Goal: Consume media (video, audio): Consume media (video, audio)

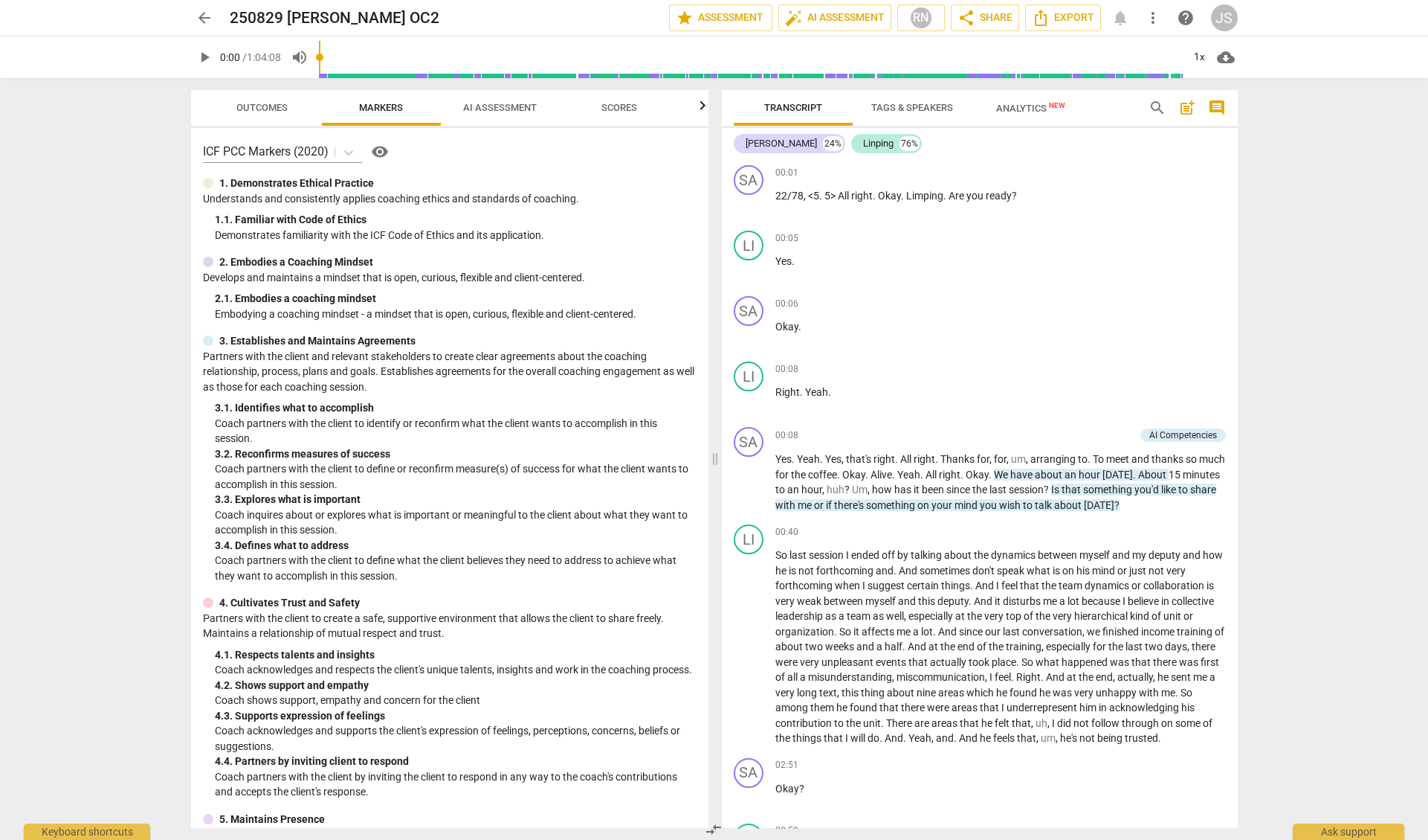
click at [204, 56] on span "play_arrow" at bounding box center [204, 57] width 18 height 18
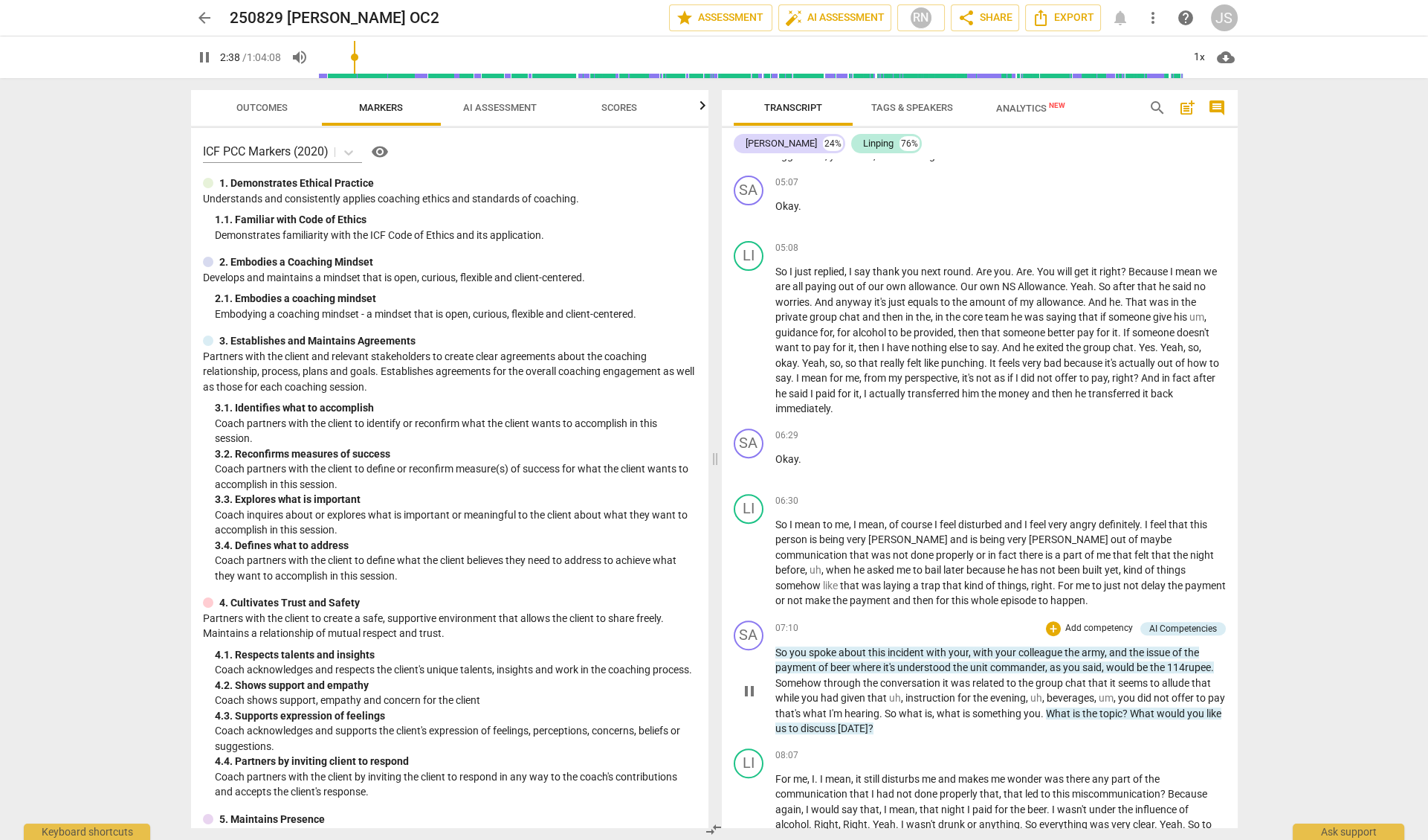
scroll to position [1158, 0]
click at [825, 619] on div "07:10 + Add competency AI Competencies keyboard_arrow_right" at bounding box center [1000, 626] width 450 height 16
click at [782, 645] on span "So" at bounding box center [782, 651] width 14 height 12
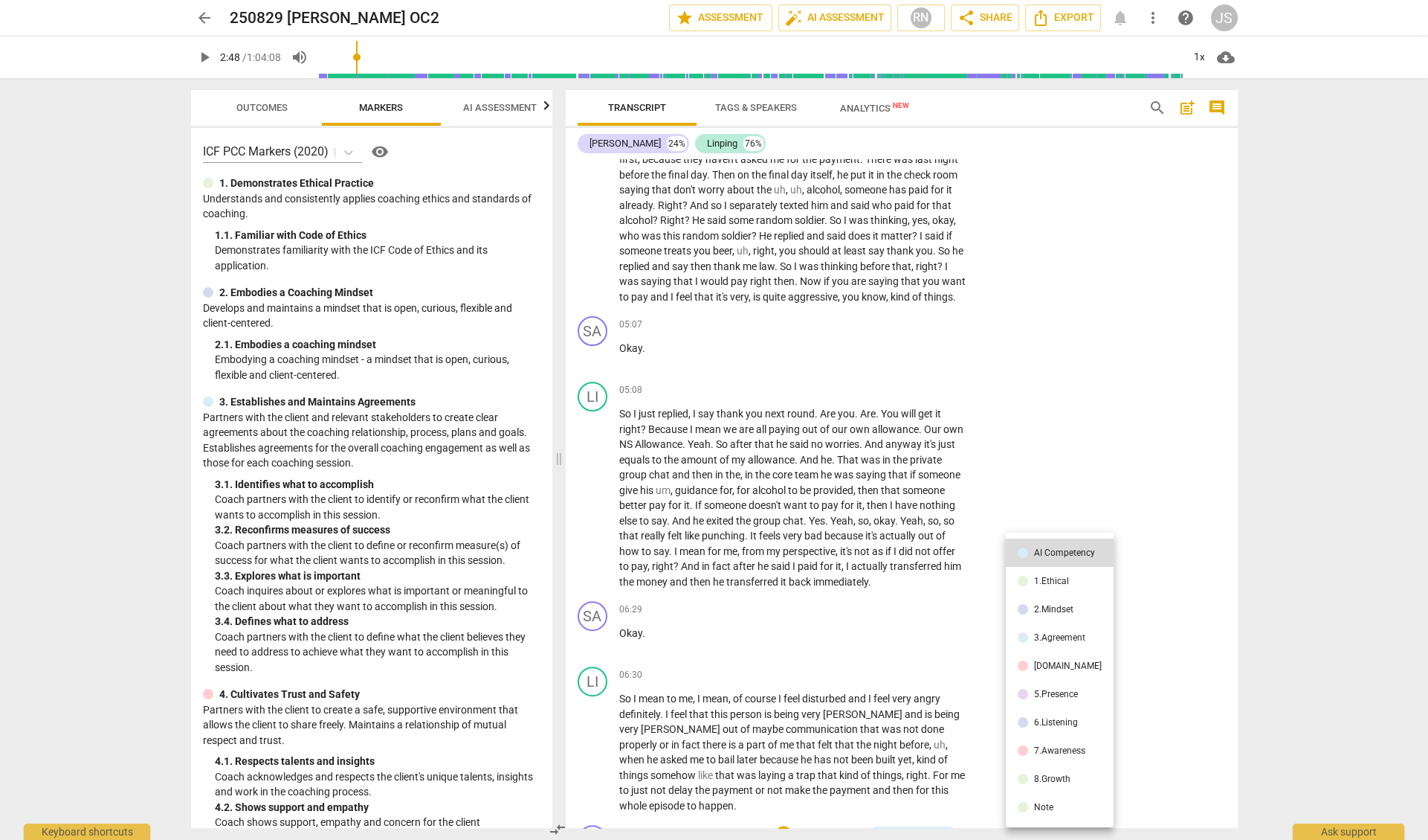
scroll to position [1551, 0]
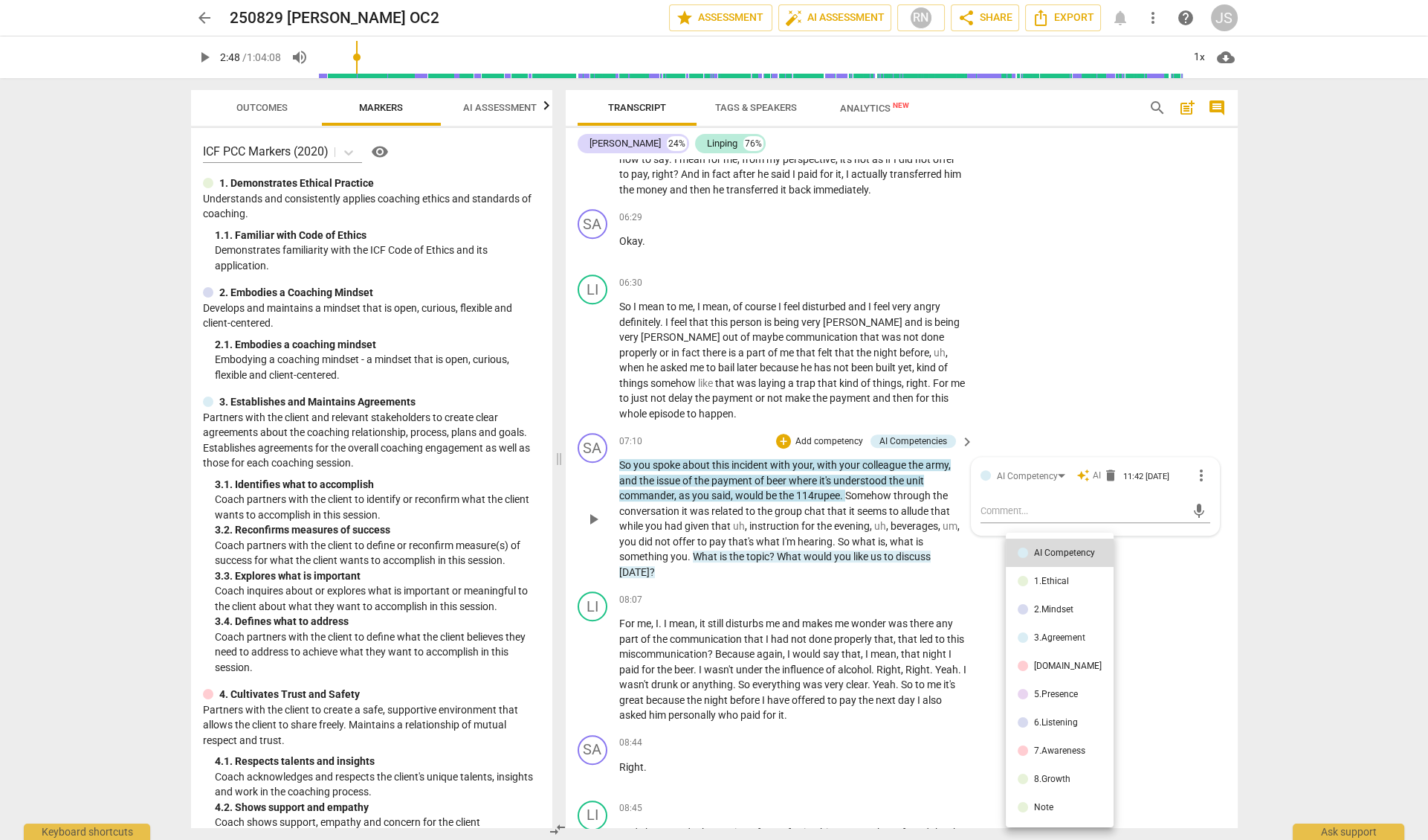
click at [595, 497] on div at bounding box center [714, 420] width 1428 height 840
click at [590, 510] on span "play_arrow" at bounding box center [593, 519] width 18 height 18
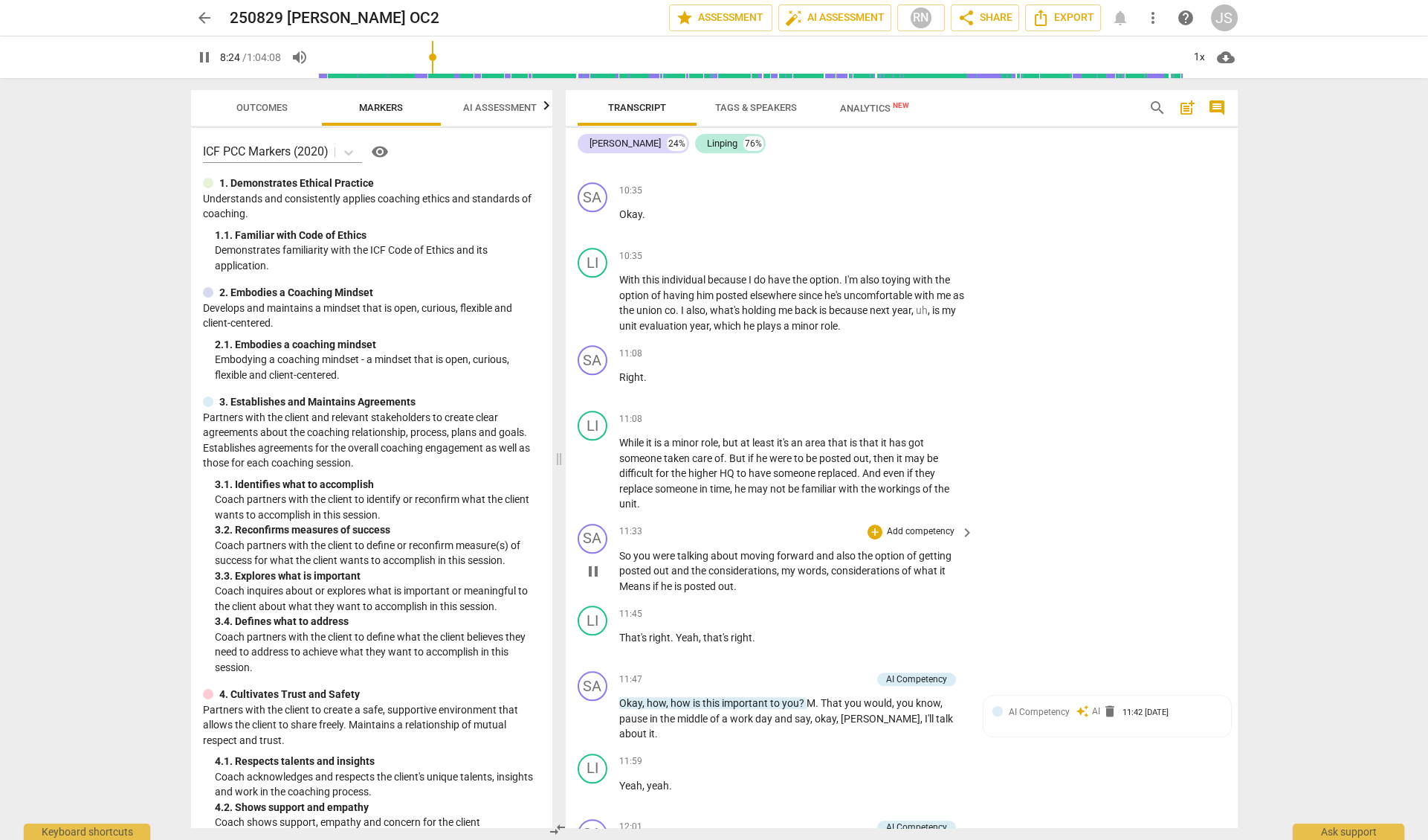
scroll to position [2572, 0]
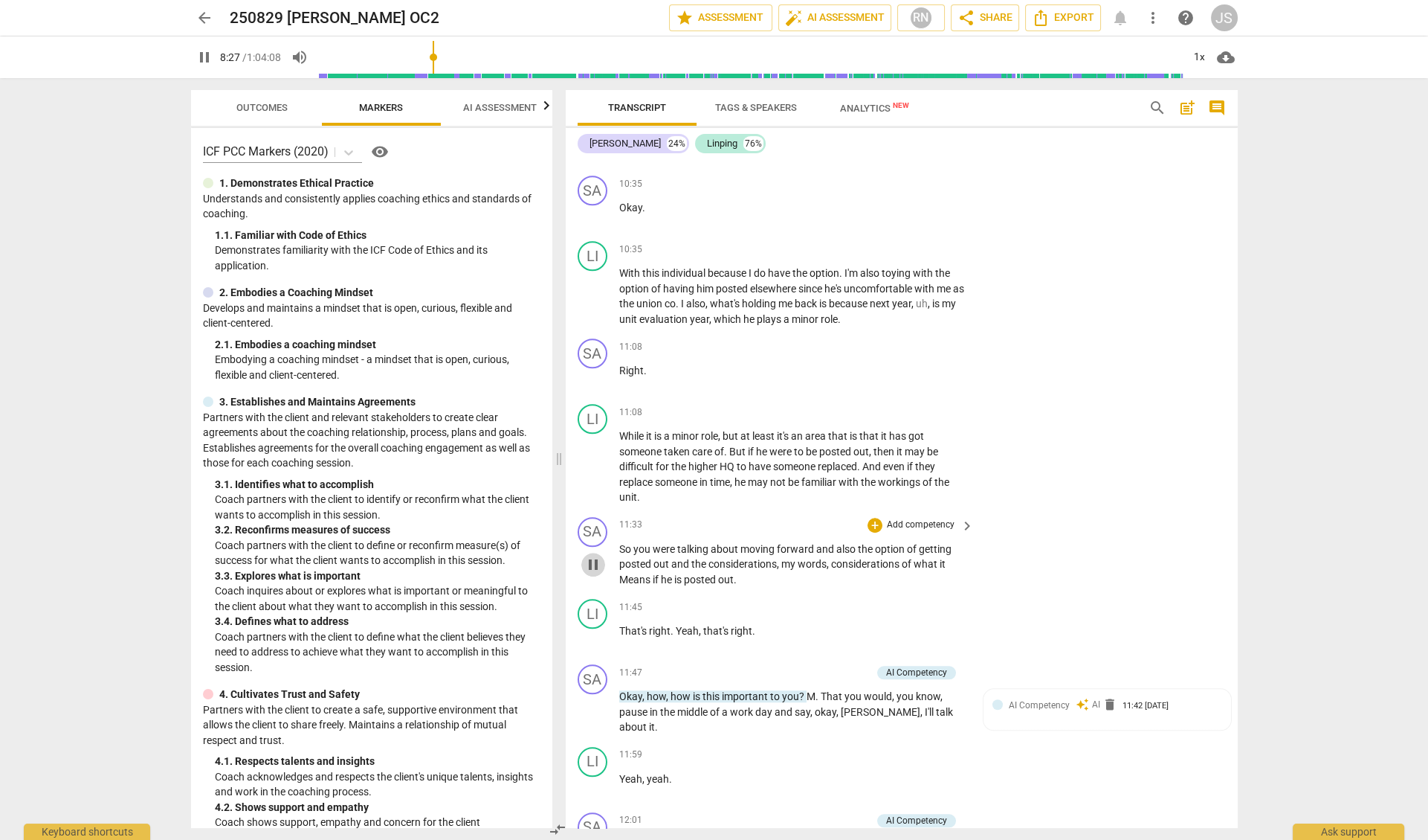
click at [593, 555] on span "pause" at bounding box center [593, 564] width 18 height 18
click at [593, 555] on span "play_arrow" at bounding box center [593, 564] width 18 height 18
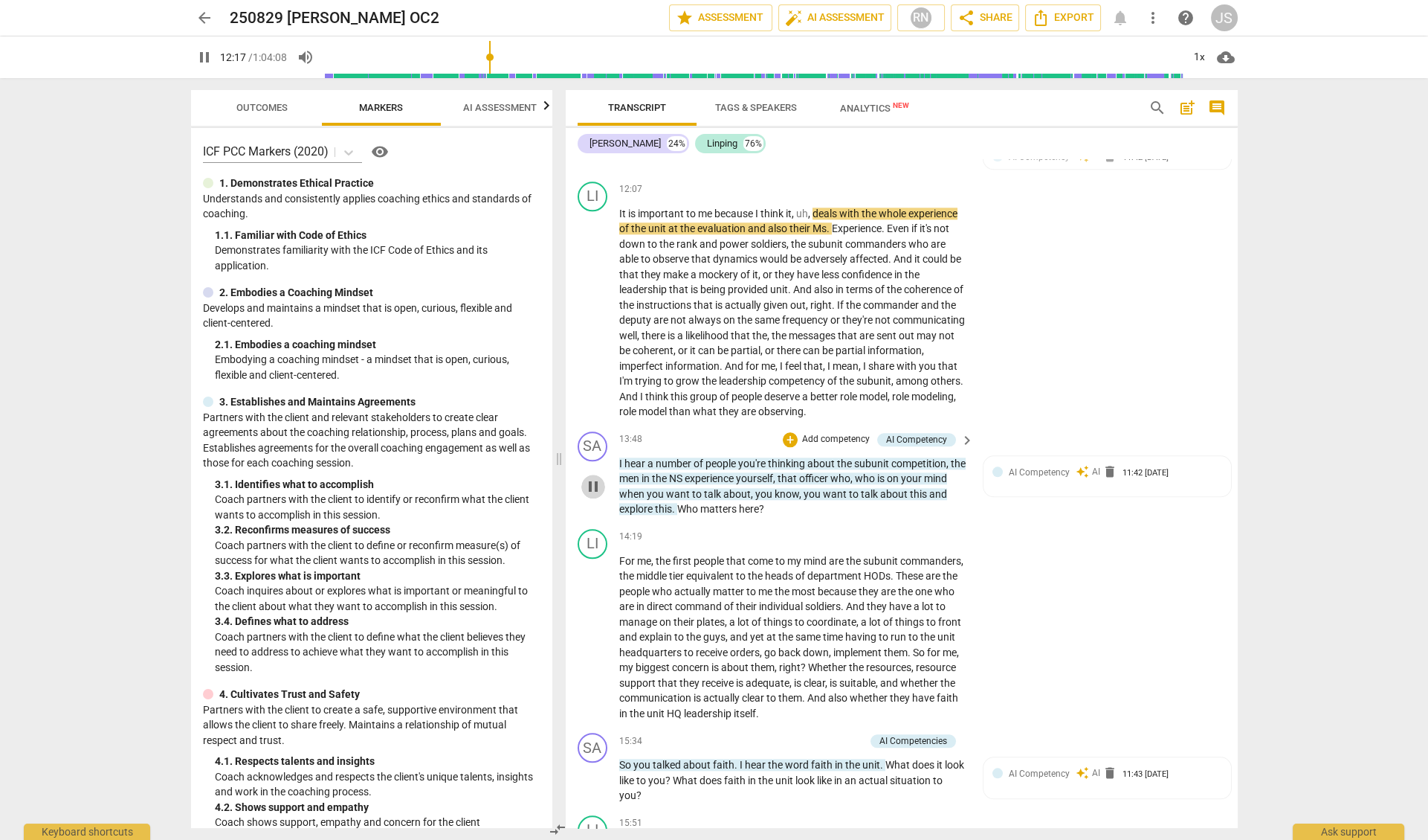
click at [597, 478] on span "pause" at bounding box center [593, 486] width 18 height 18
click at [597, 478] on span "play_arrow" at bounding box center [593, 486] width 18 height 18
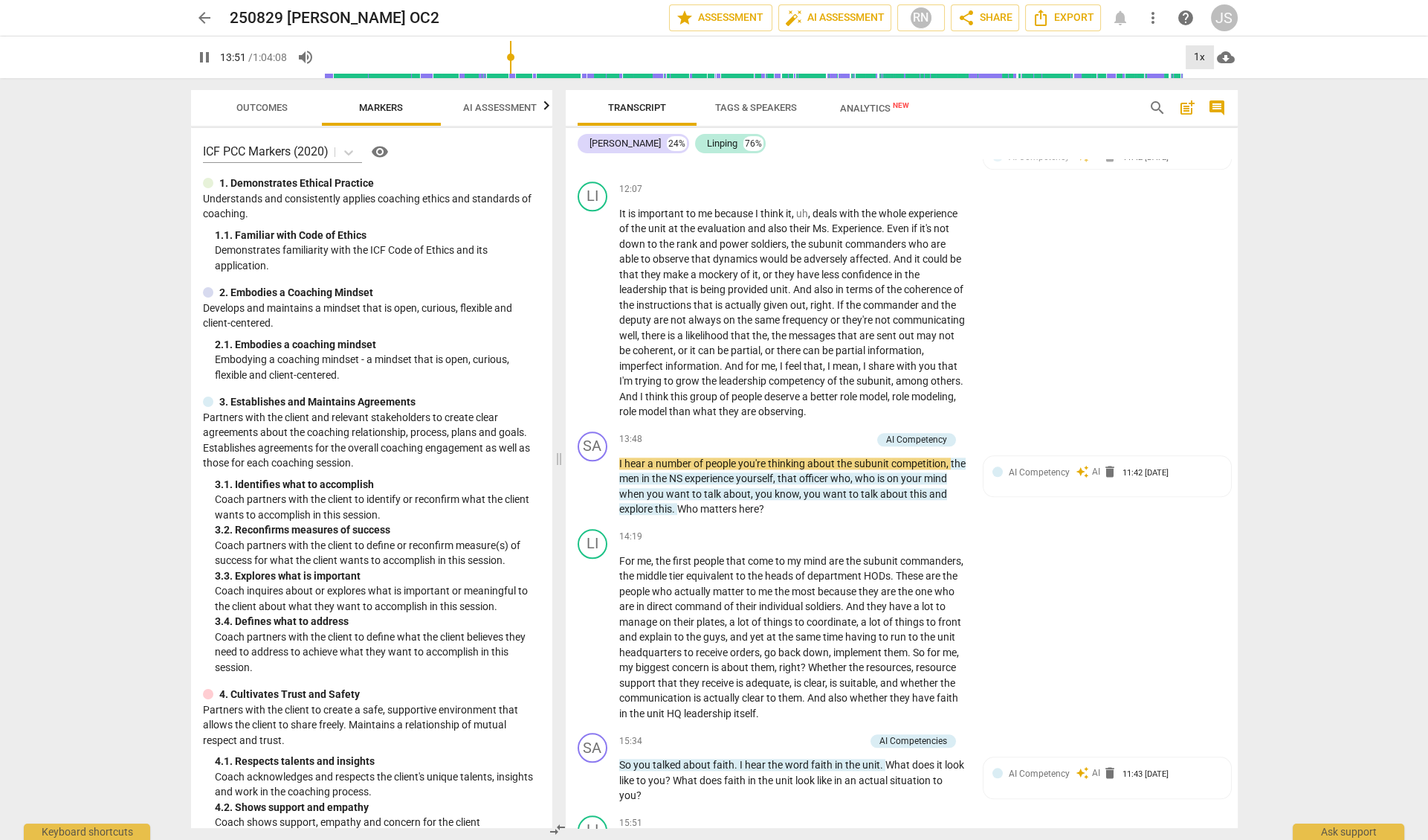
click at [1198, 53] on div "1x" at bounding box center [1200, 56] width 28 height 23
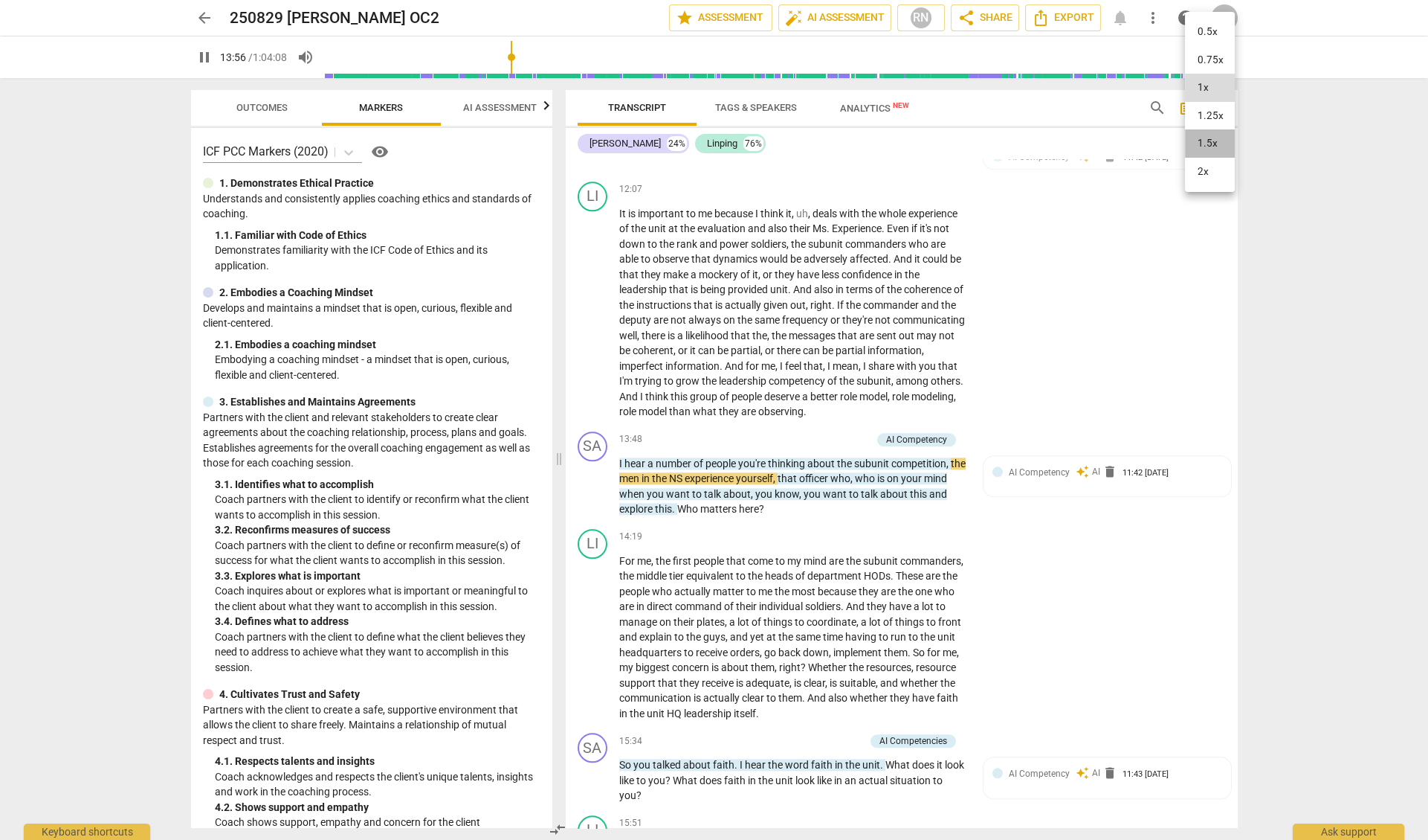
click at [1210, 145] on li "1.5x" at bounding box center [1210, 143] width 50 height 28
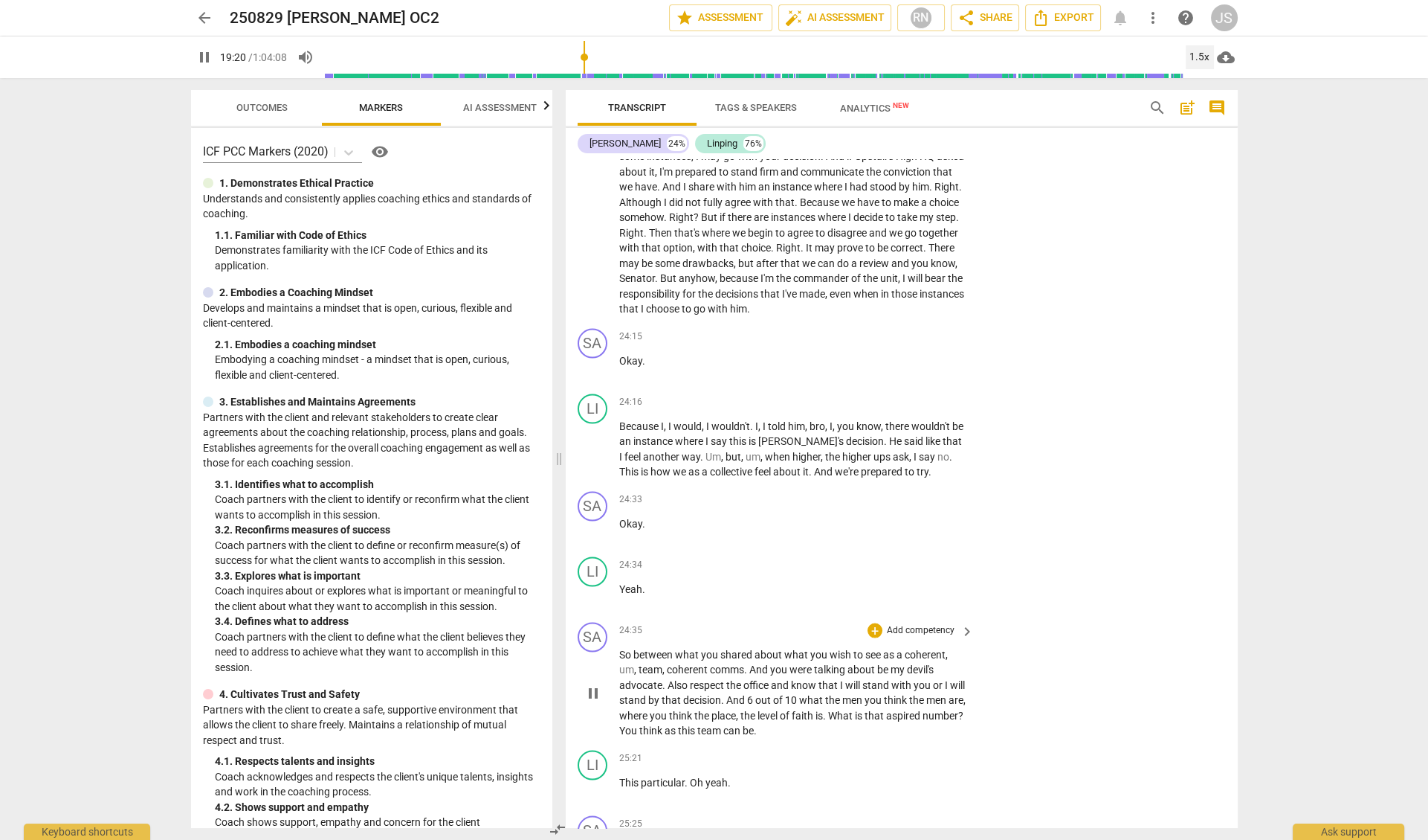
scroll to position [5949, 0]
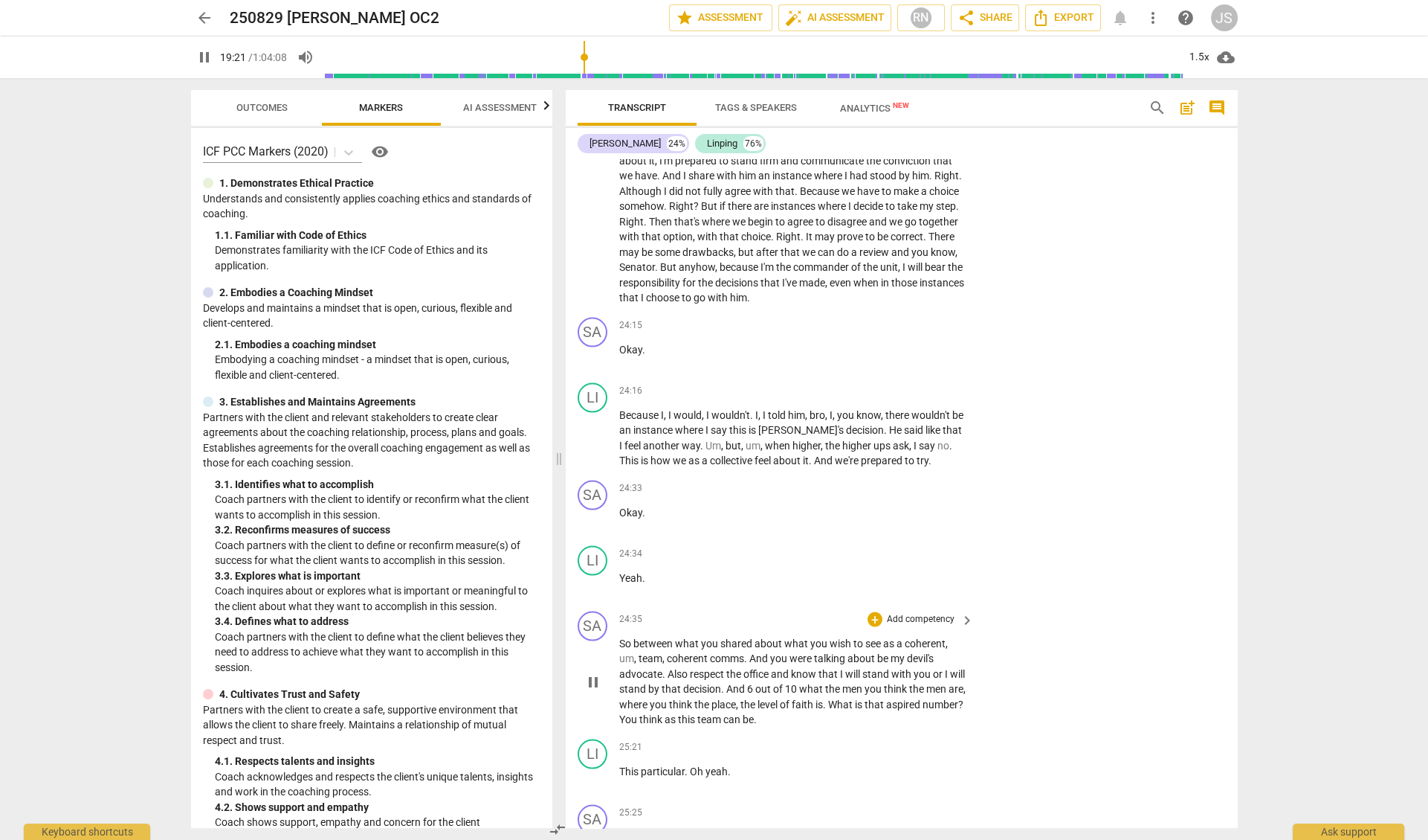
click at [591, 641] on div "play_arrow pause" at bounding box center [600, 681] width 37 height 81
click at [591, 673] on span "pause" at bounding box center [593, 682] width 18 height 18
click at [591, 673] on span "play_arrow" at bounding box center [593, 682] width 18 height 18
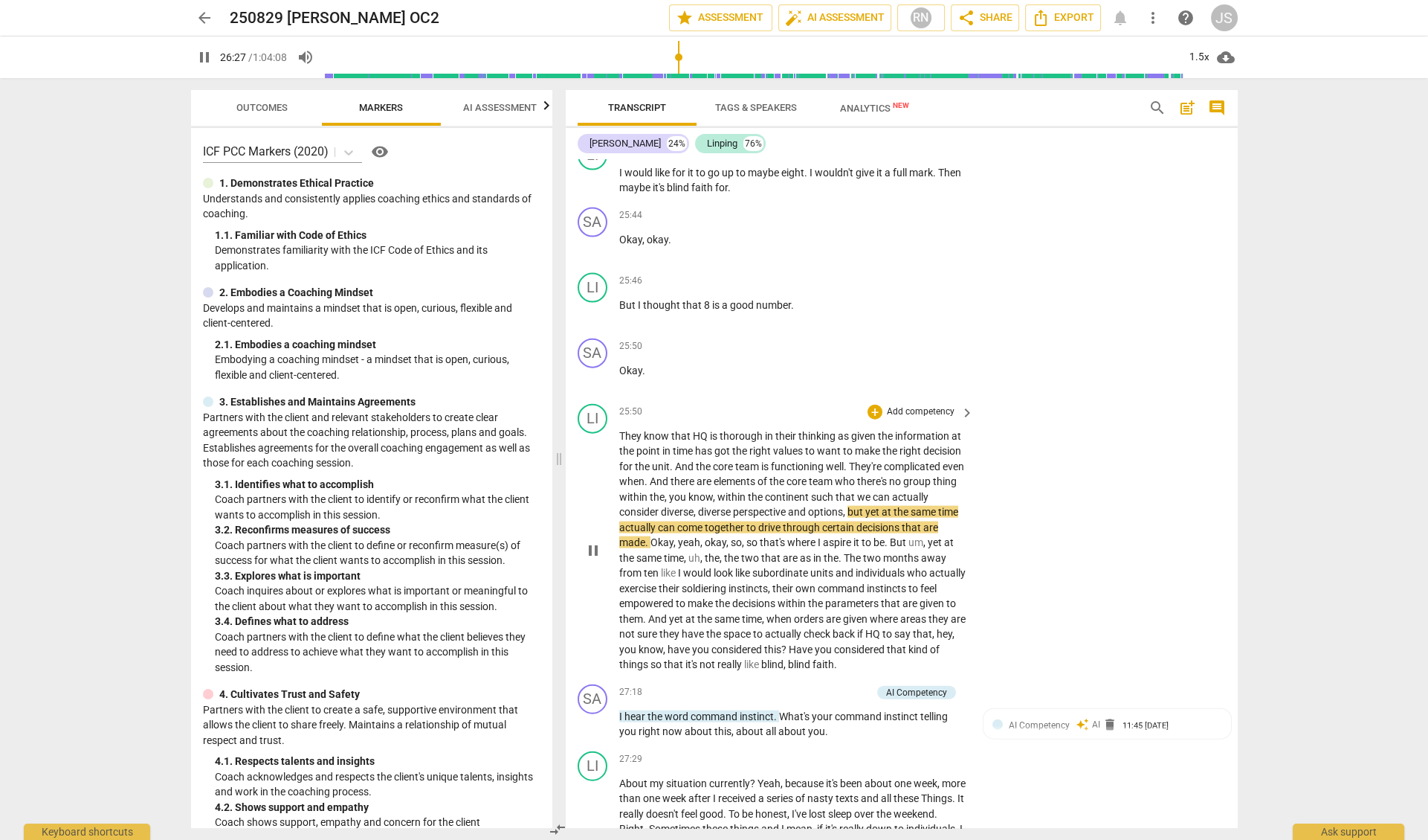
scroll to position [6692, 0]
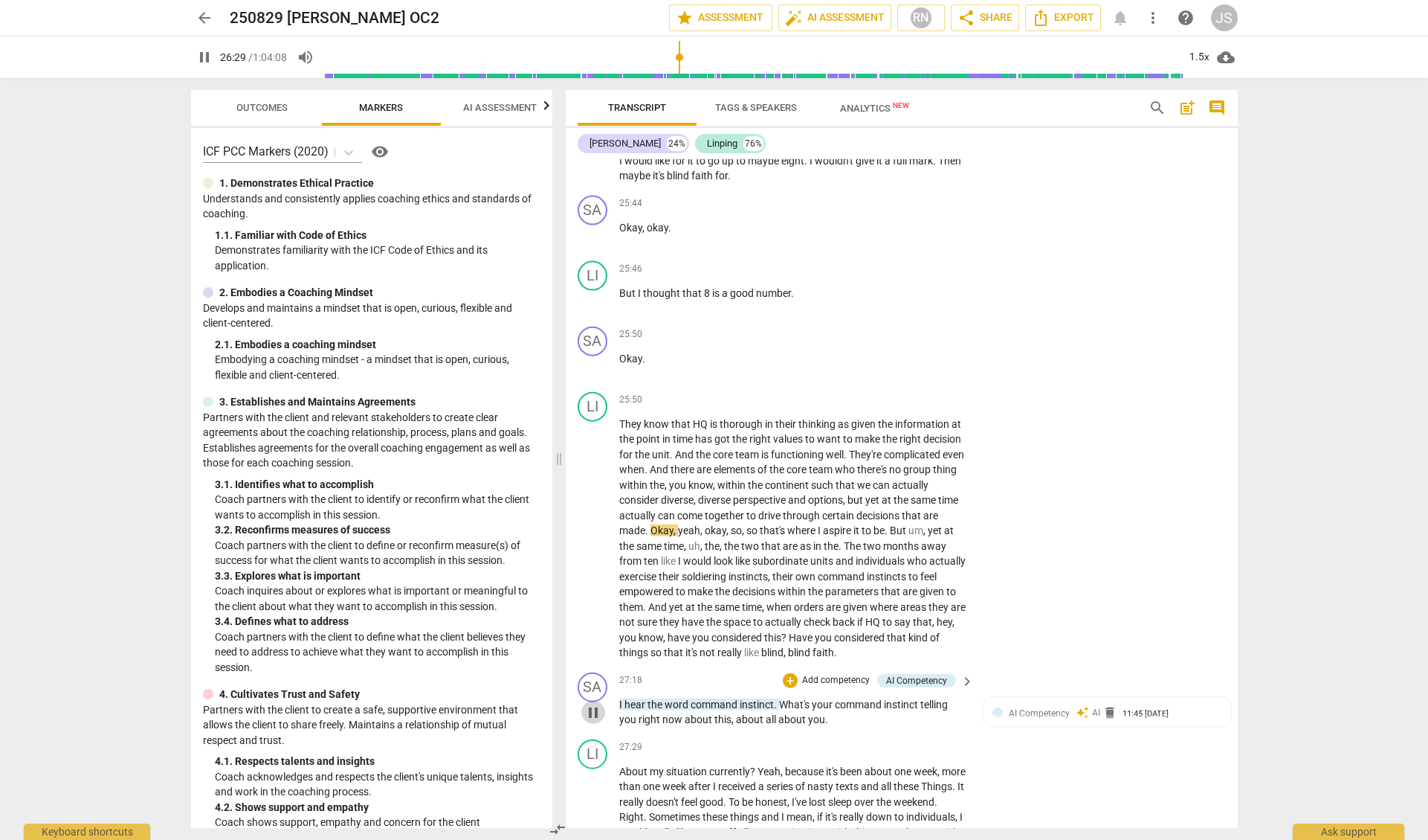
click at [590, 703] on span "pause" at bounding box center [593, 712] width 18 height 18
click at [590, 703] on span "play_arrow" at bounding box center [593, 712] width 18 height 18
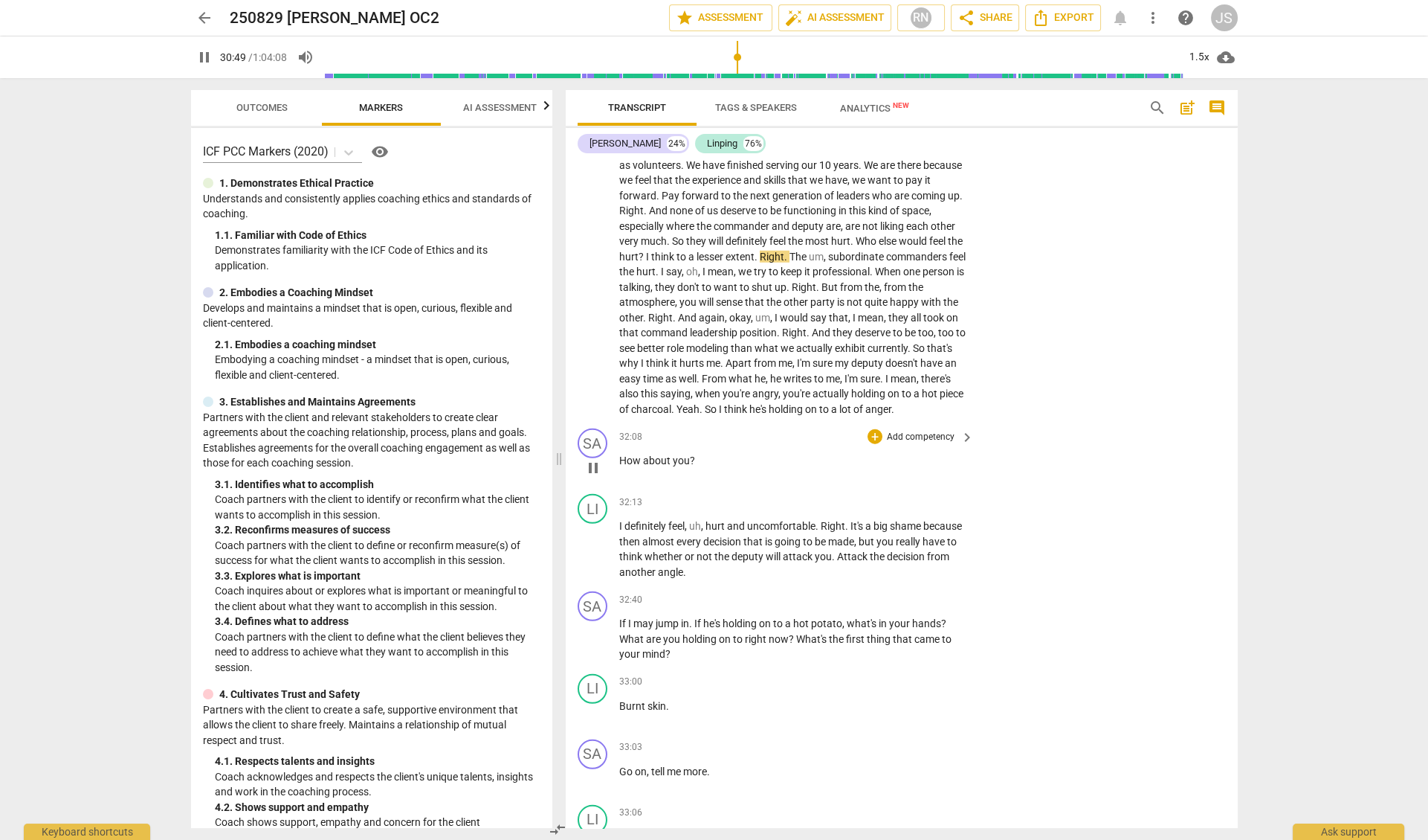
scroll to position [8406, 0]
click at [594, 538] on span "pause" at bounding box center [593, 546] width 18 height 18
click at [594, 538] on span "play_arrow" at bounding box center [593, 546] width 18 height 18
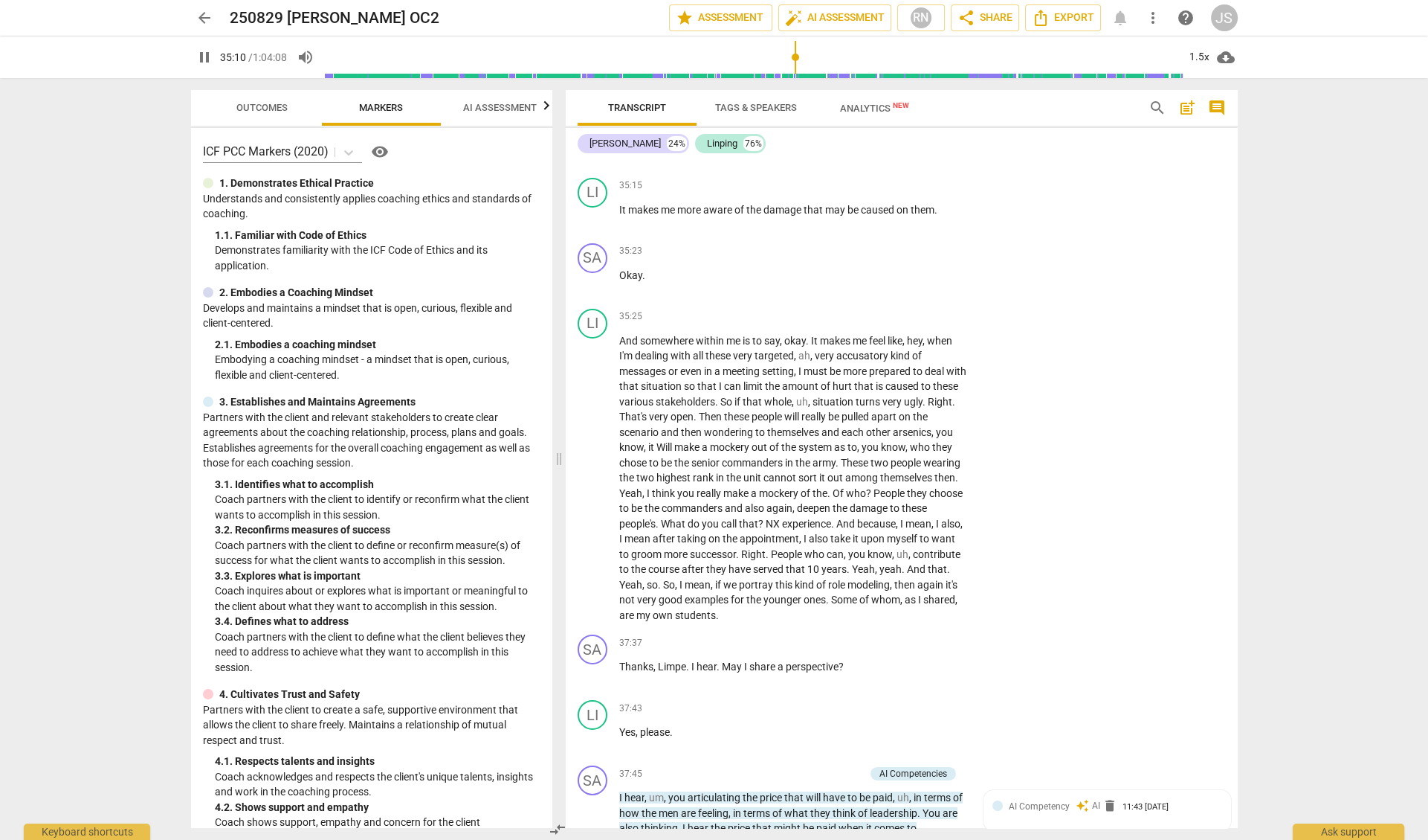
scroll to position [9951, 0]
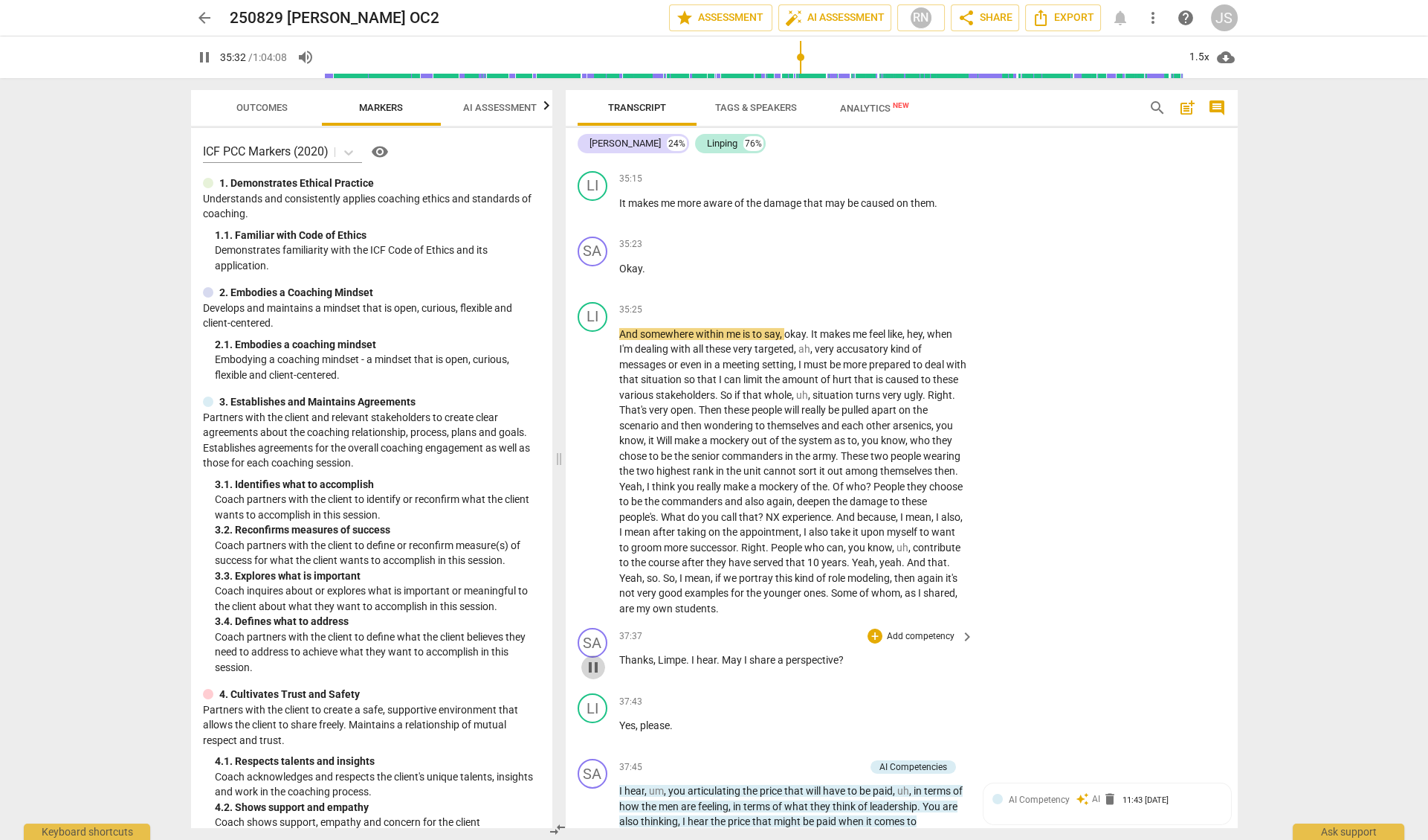
click at [596, 658] on span "pause" at bounding box center [593, 667] width 18 height 18
click at [596, 658] on span "play_arrow" at bounding box center [593, 667] width 18 height 18
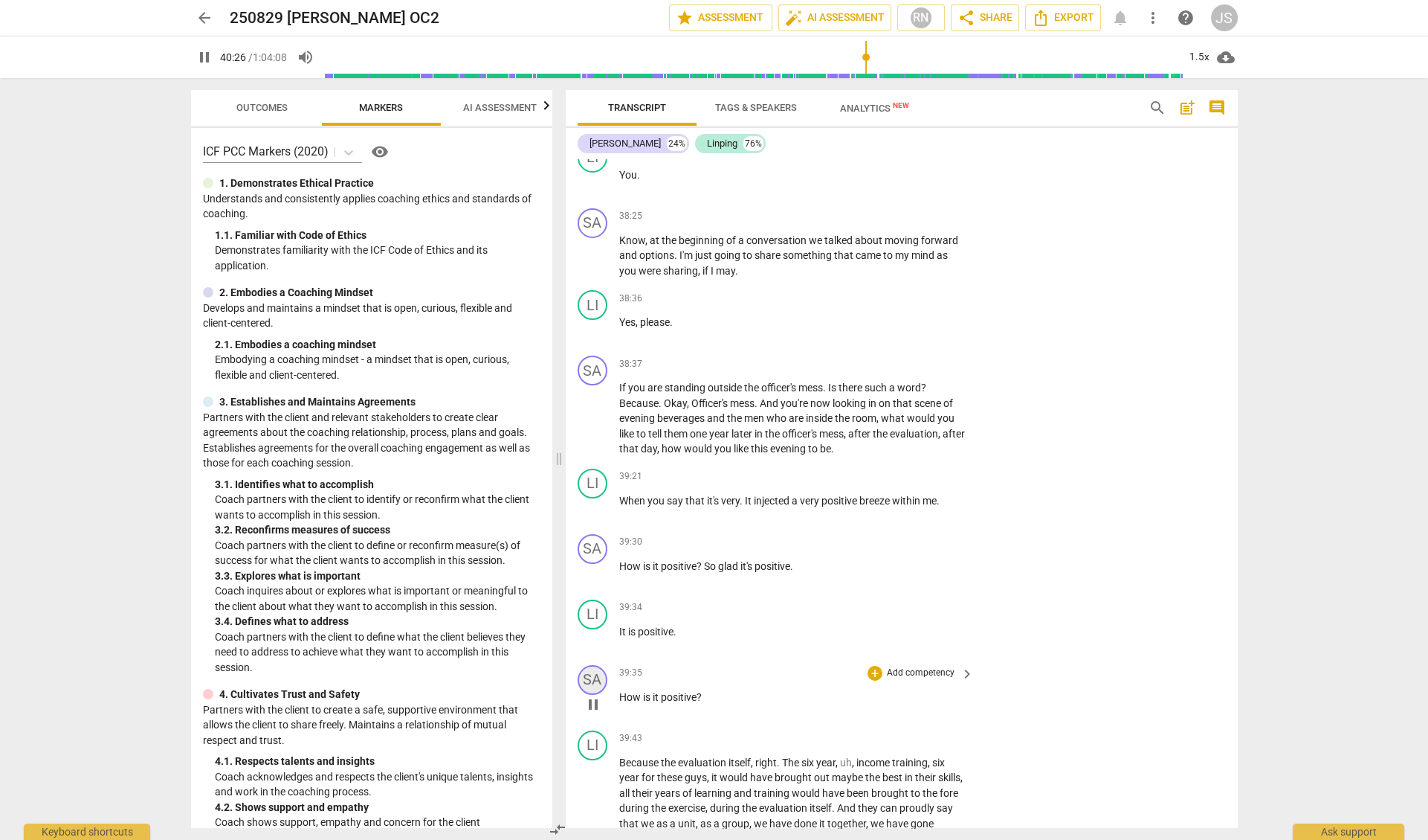
scroll to position [11402, 0]
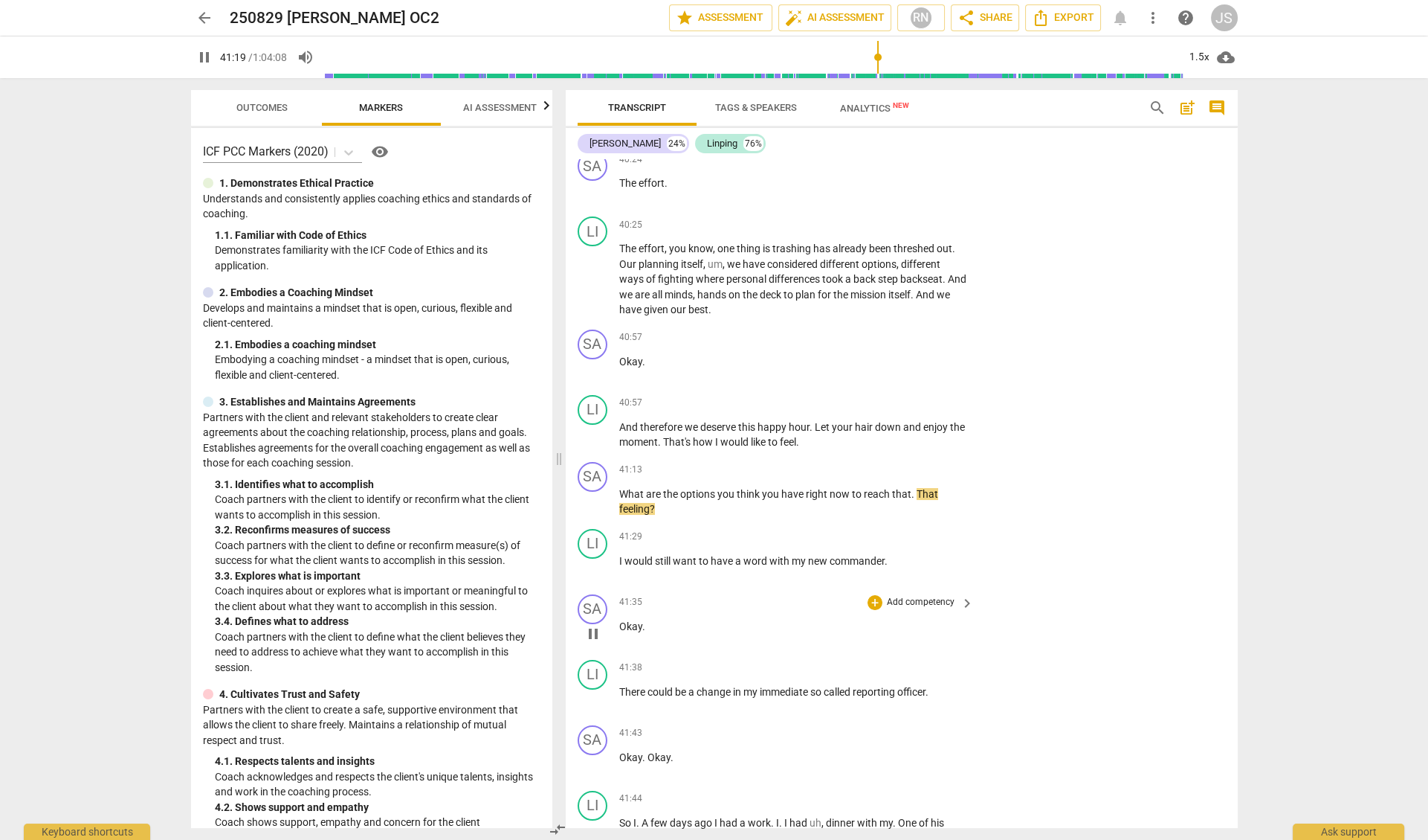
click at [592, 625] on span "pause" at bounding box center [593, 633] width 18 height 18
click at [592, 625] on span "play_arrow" at bounding box center [593, 633] width 18 height 18
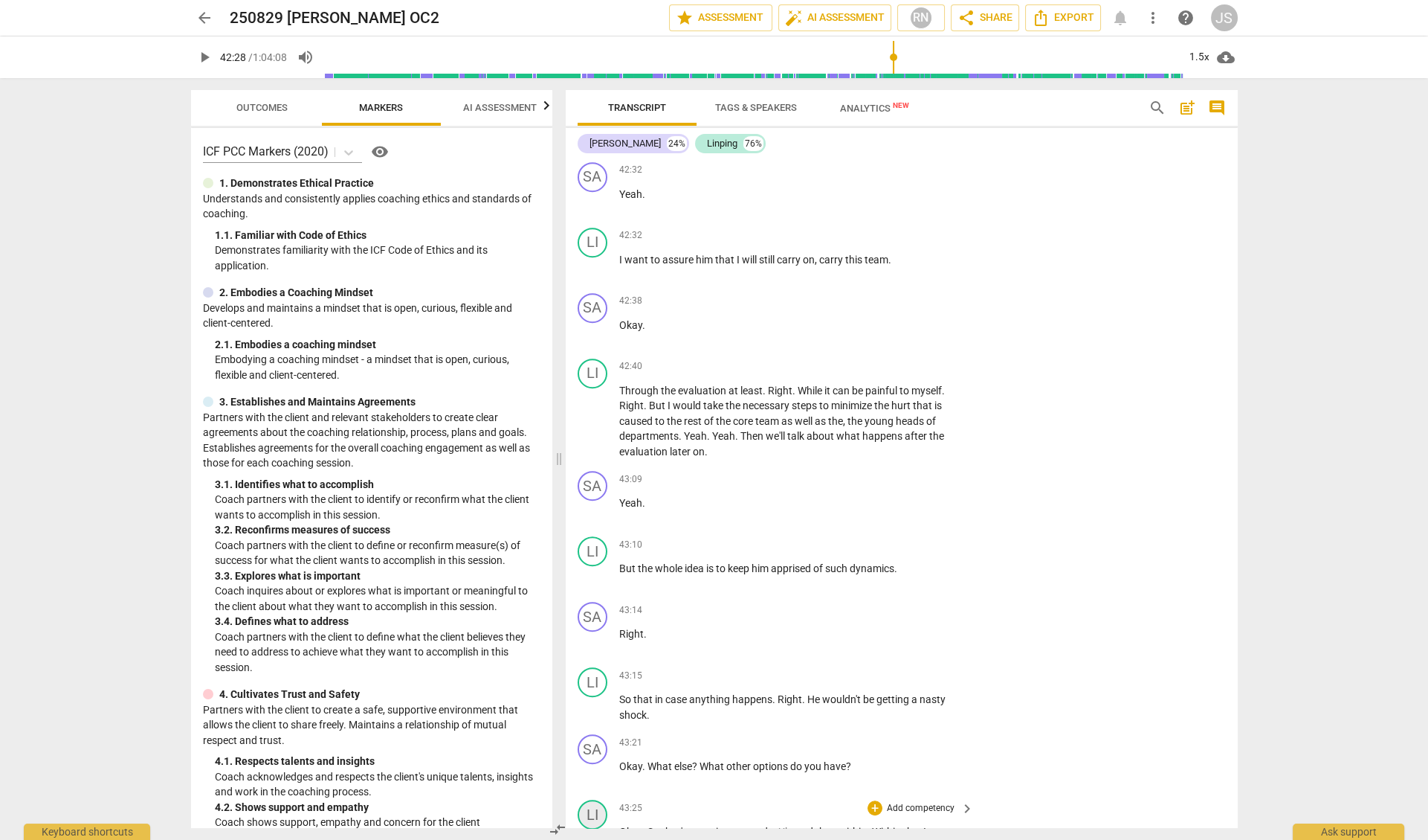
scroll to position [12668, 0]
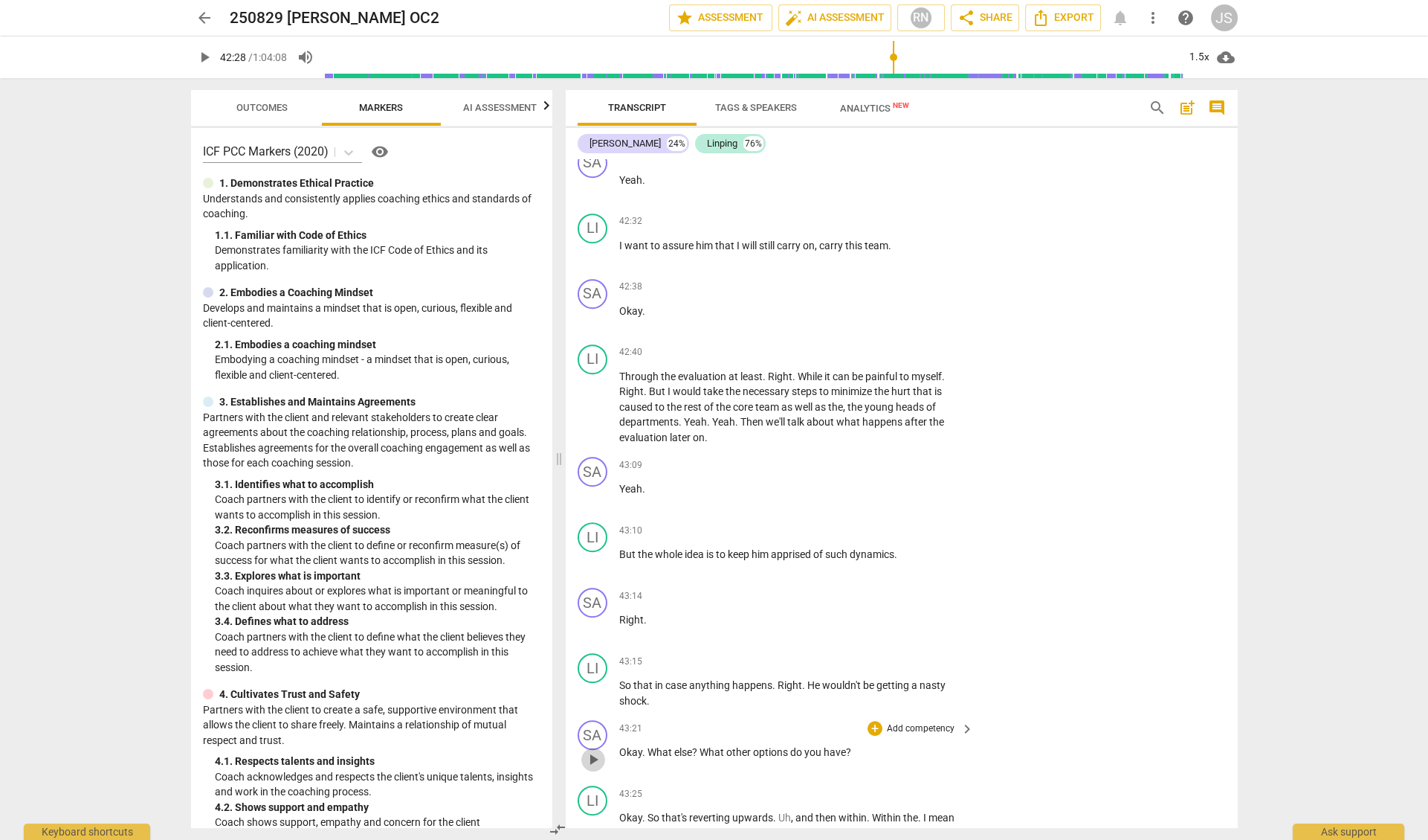
click at [590, 750] on span "play_arrow" at bounding box center [593, 759] width 18 height 18
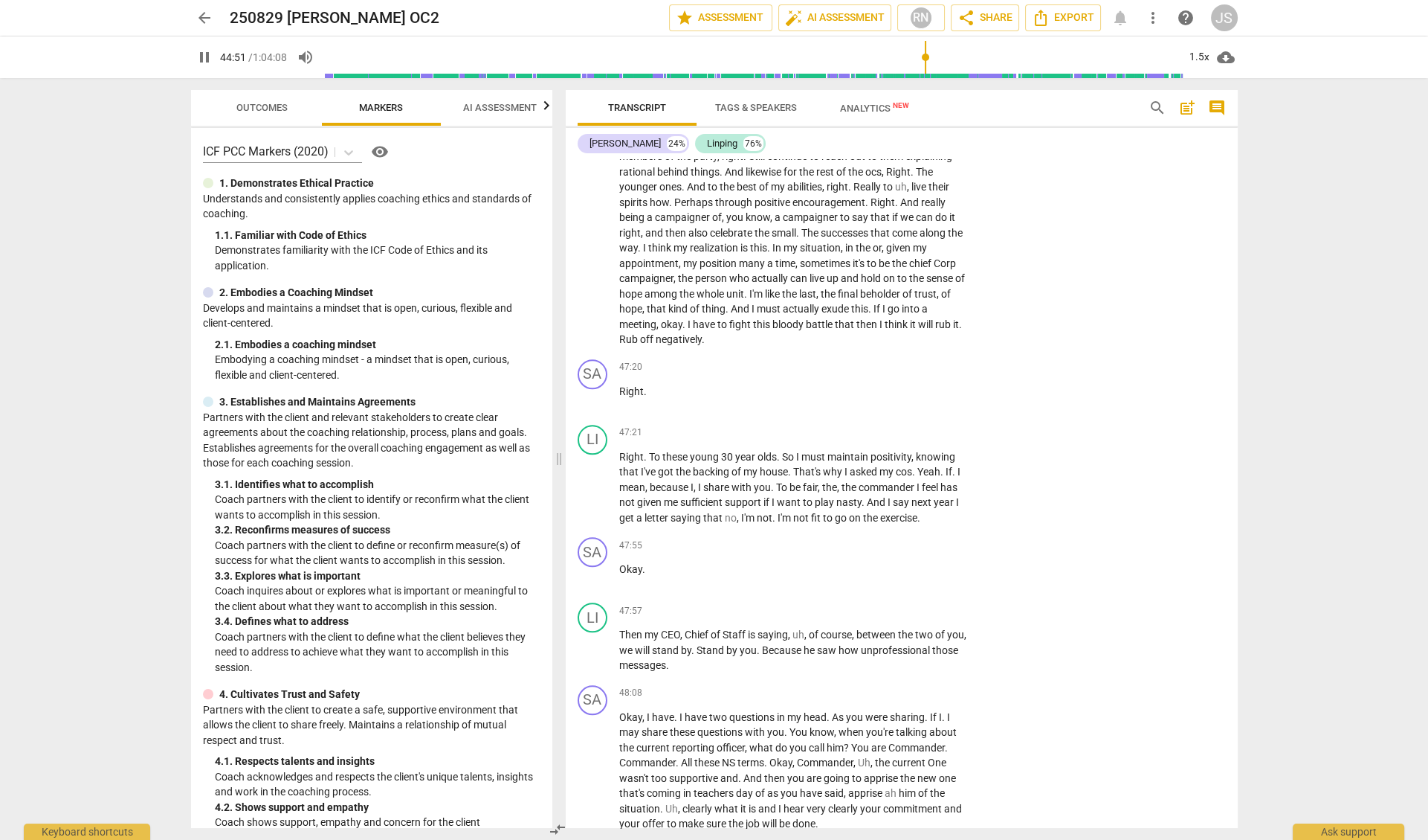
scroll to position [14465, 0]
click at [591, 760] on span "pause" at bounding box center [593, 769] width 18 height 18
click at [593, 760] on span "play_arrow" at bounding box center [593, 769] width 18 height 18
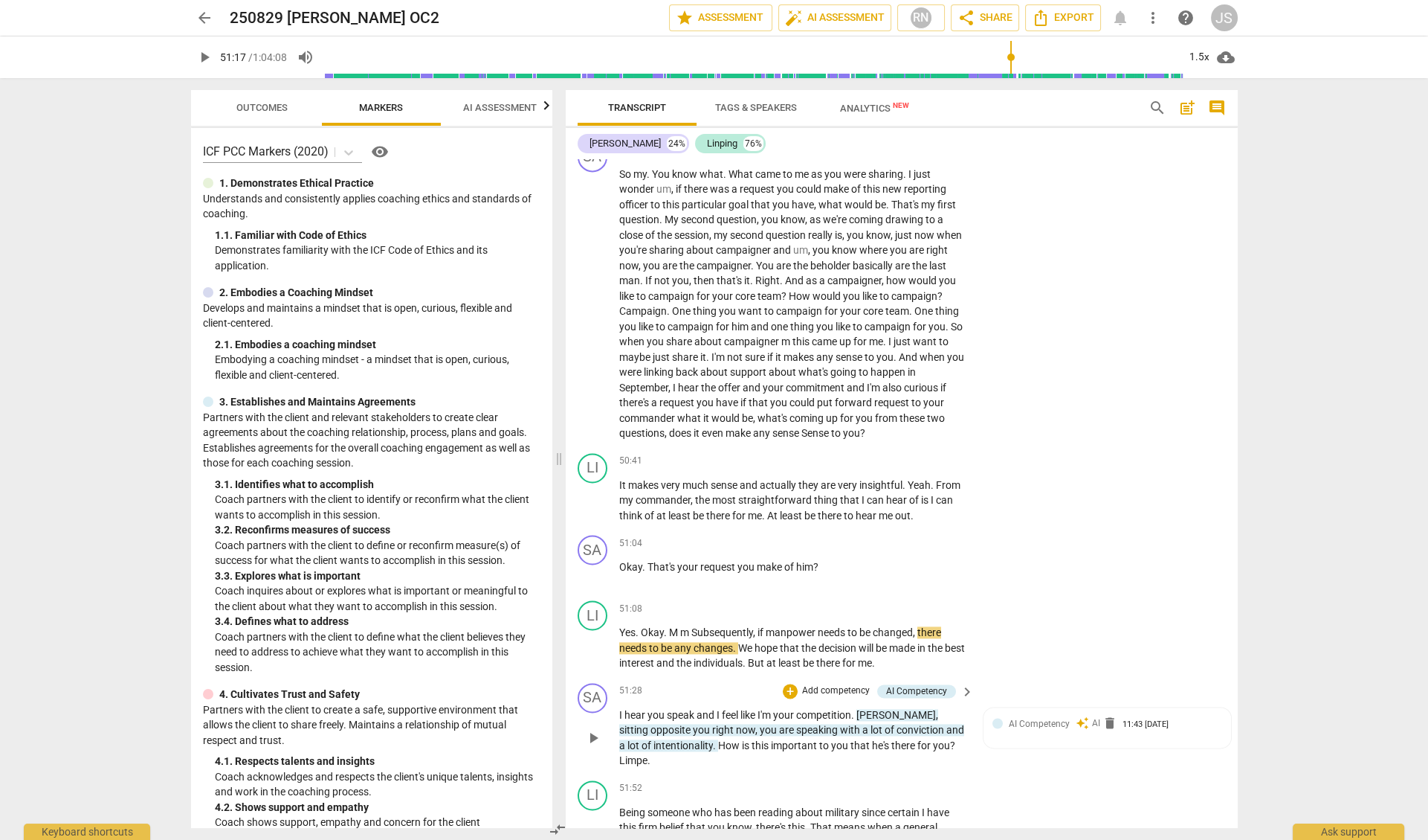
scroll to position [15233, 0]
click at [595, 728] on span "play_arrow" at bounding box center [593, 736] width 18 height 18
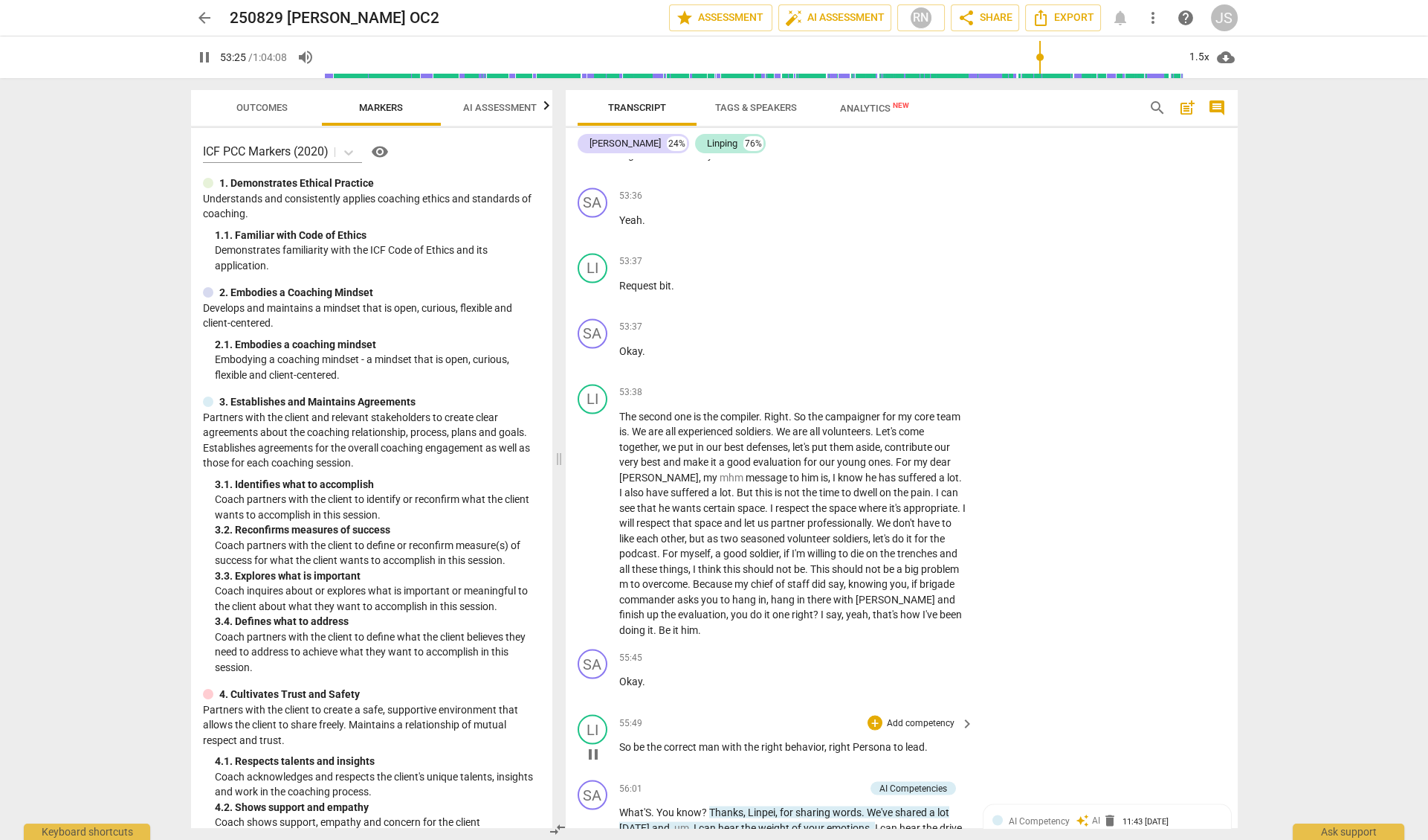
scroll to position [16636, 0]
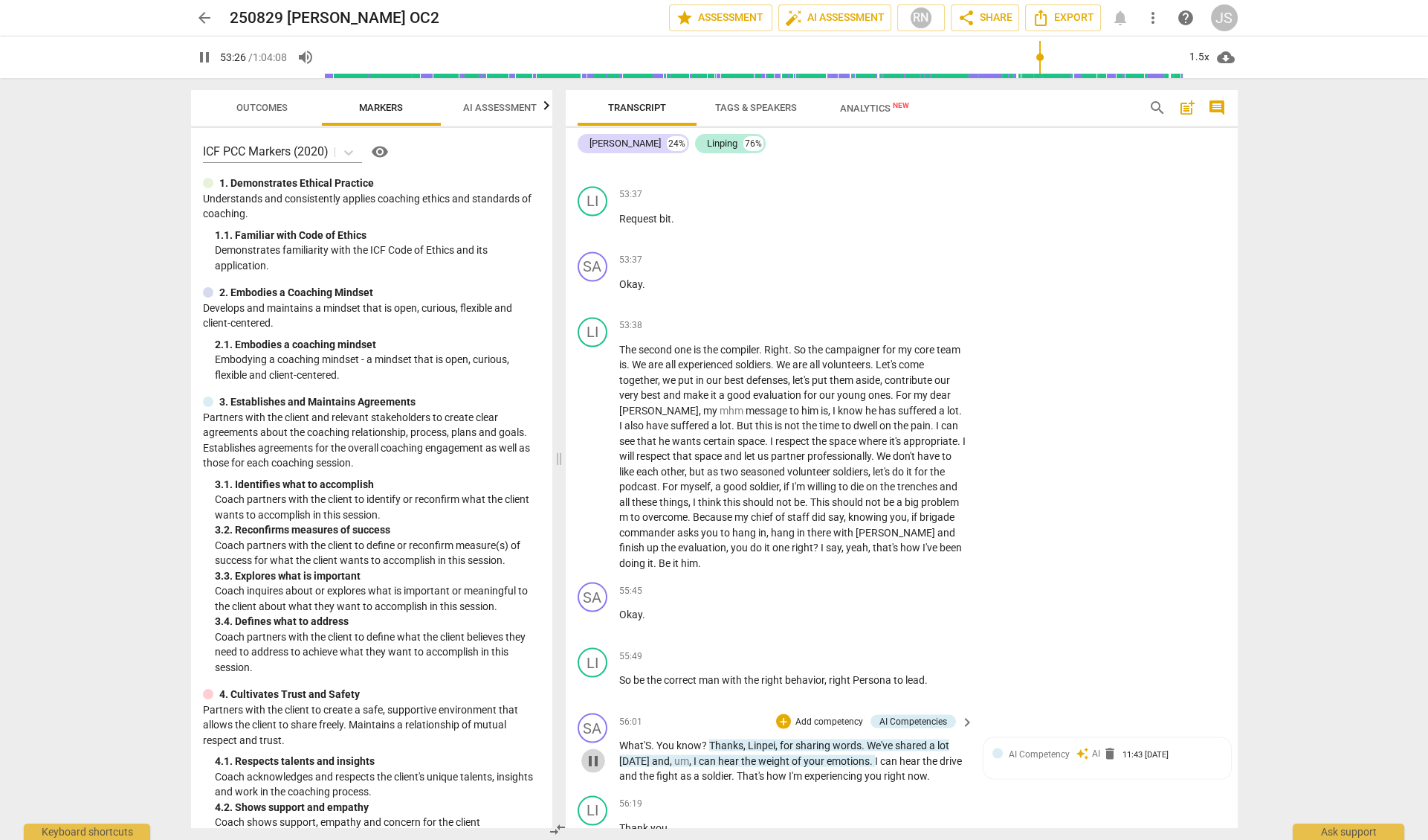
click at [594, 752] on span "pause" at bounding box center [593, 760] width 18 height 18
click at [594, 752] on span "play_arrow" at bounding box center [593, 760] width 18 height 18
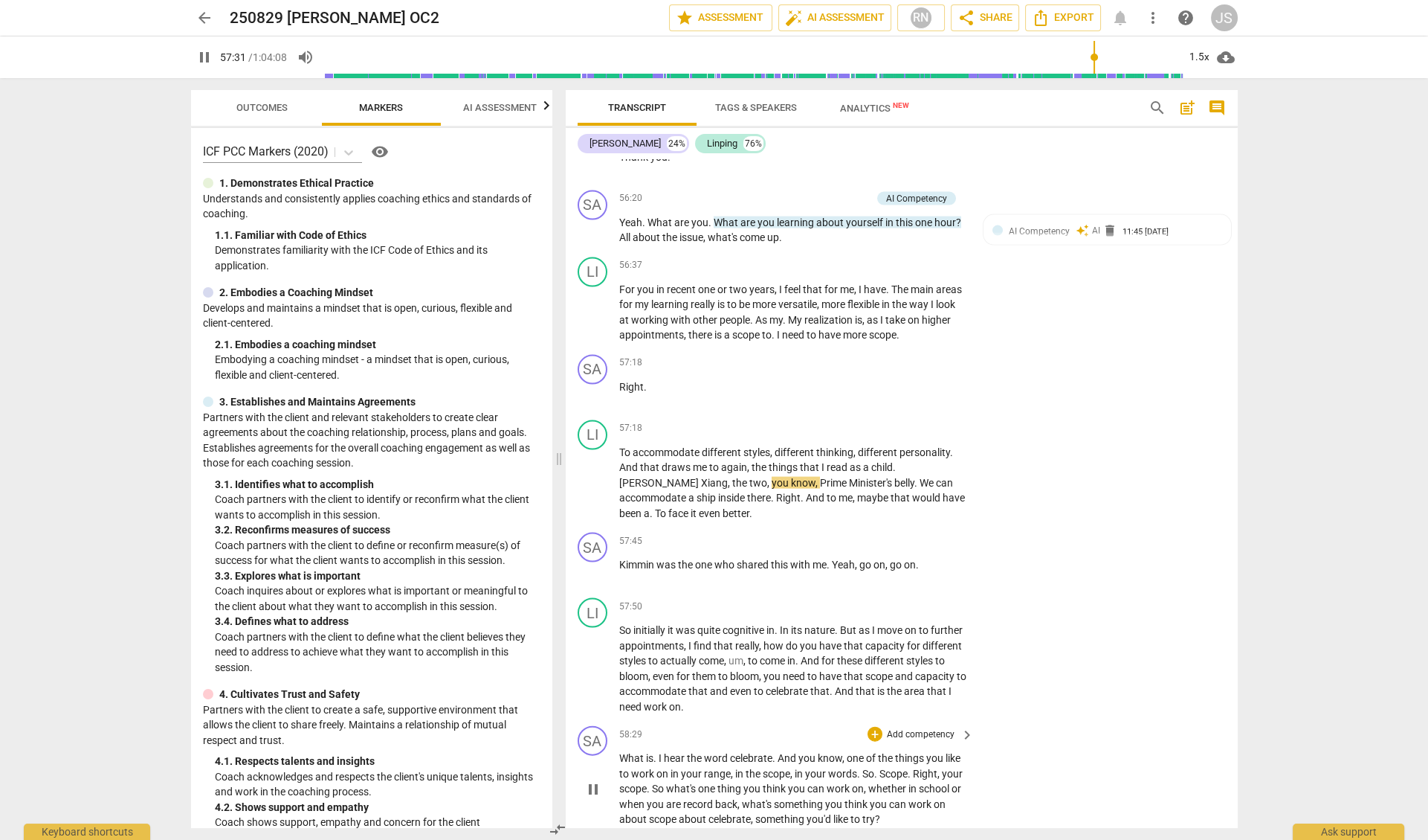
click at [592, 780] on span "pause" at bounding box center [593, 788] width 18 height 18
click at [592, 780] on span "play_arrow" at bounding box center [593, 788] width 18 height 18
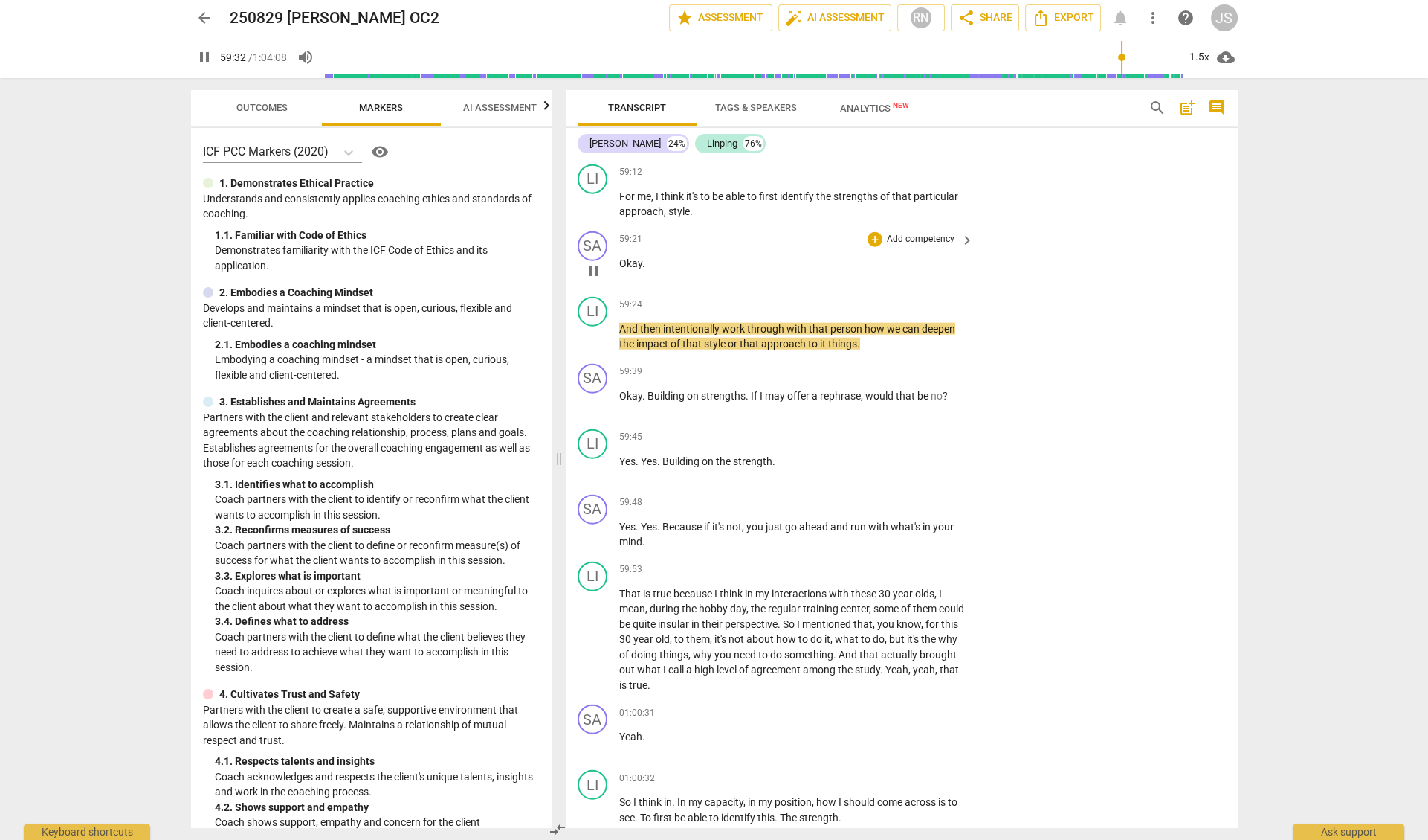
scroll to position [17851, 0]
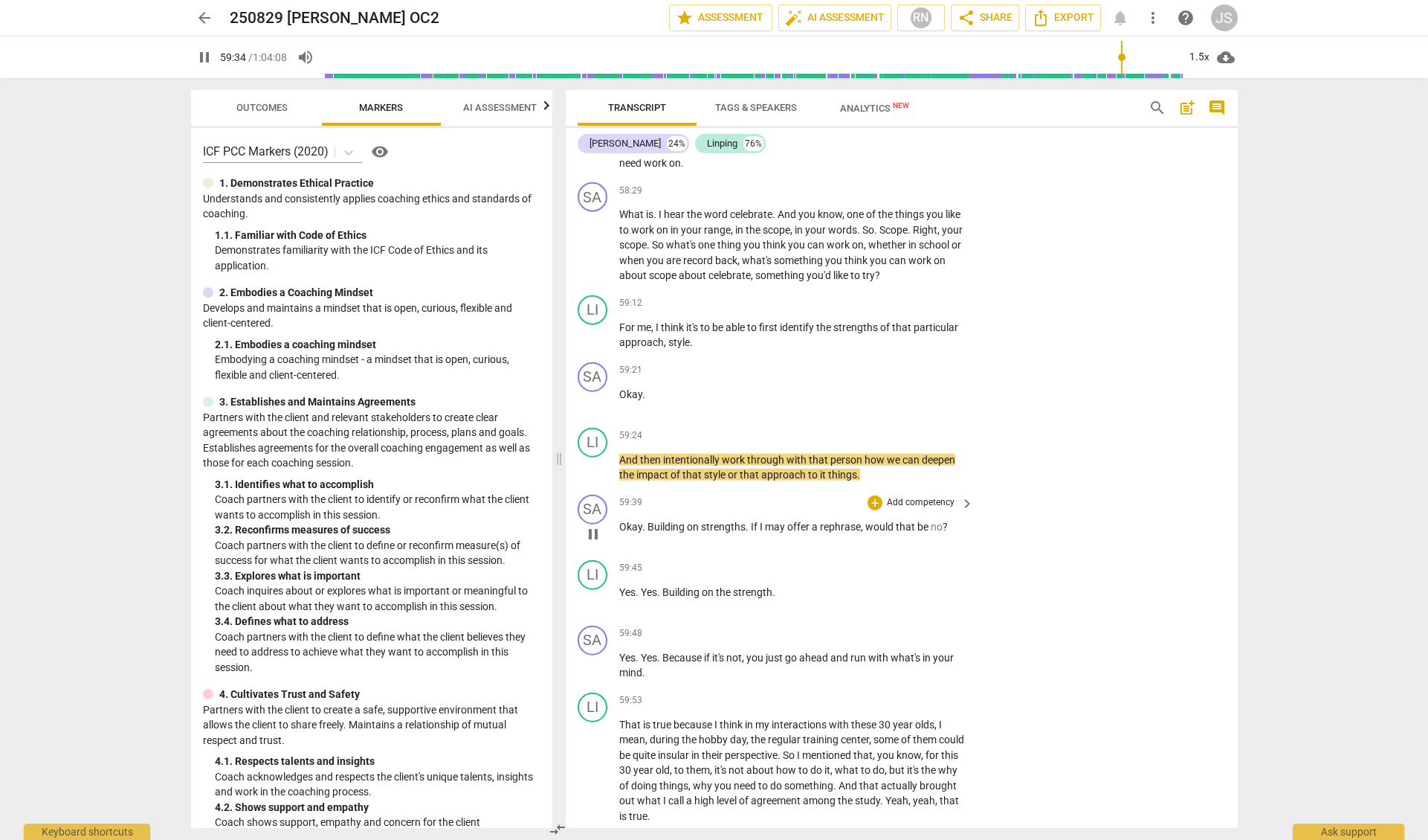
click at [593, 525] on span "pause" at bounding box center [593, 534] width 18 height 18
click at [593, 525] on span "play_arrow" at bounding box center [593, 534] width 18 height 18
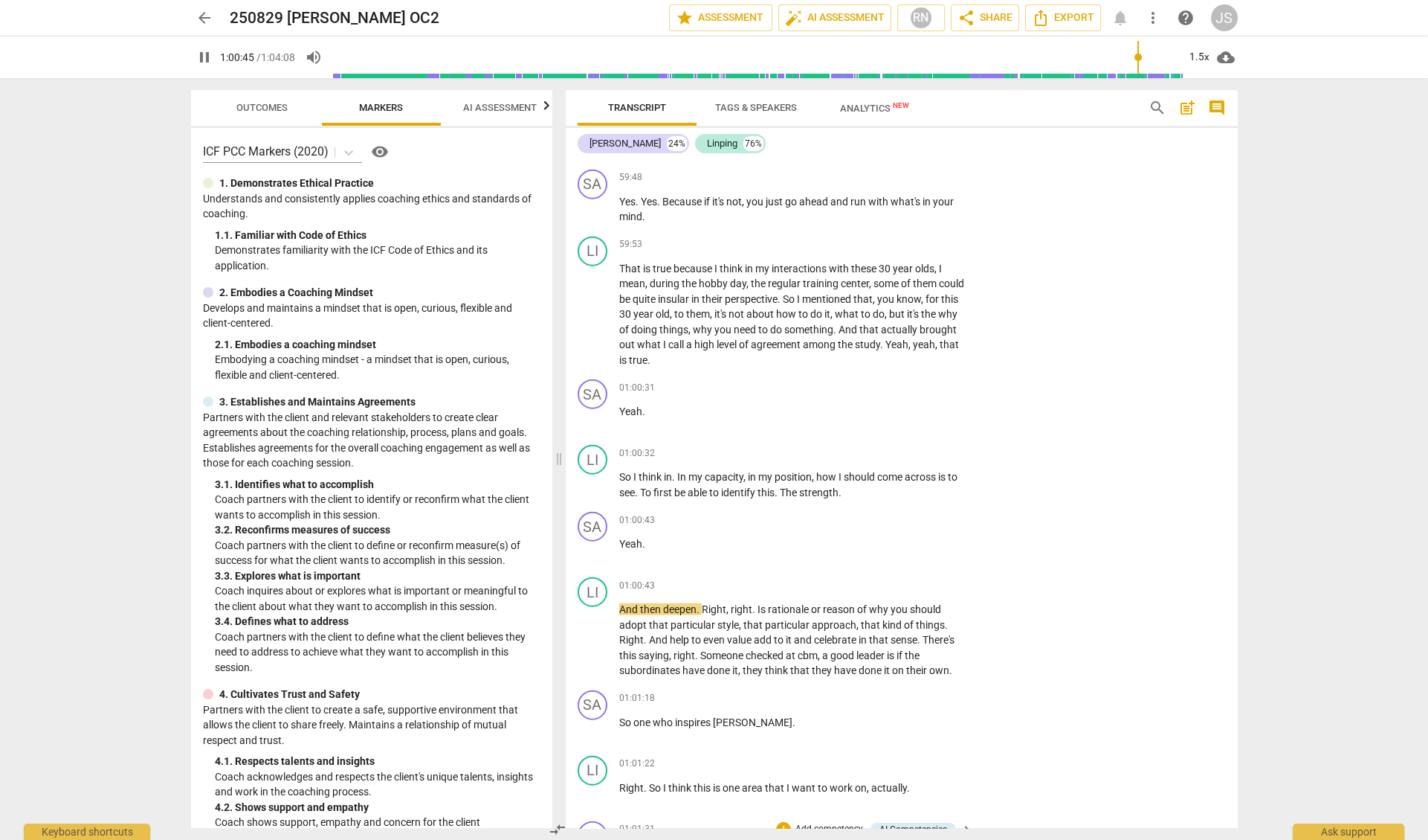
scroll to position [18321, 0]
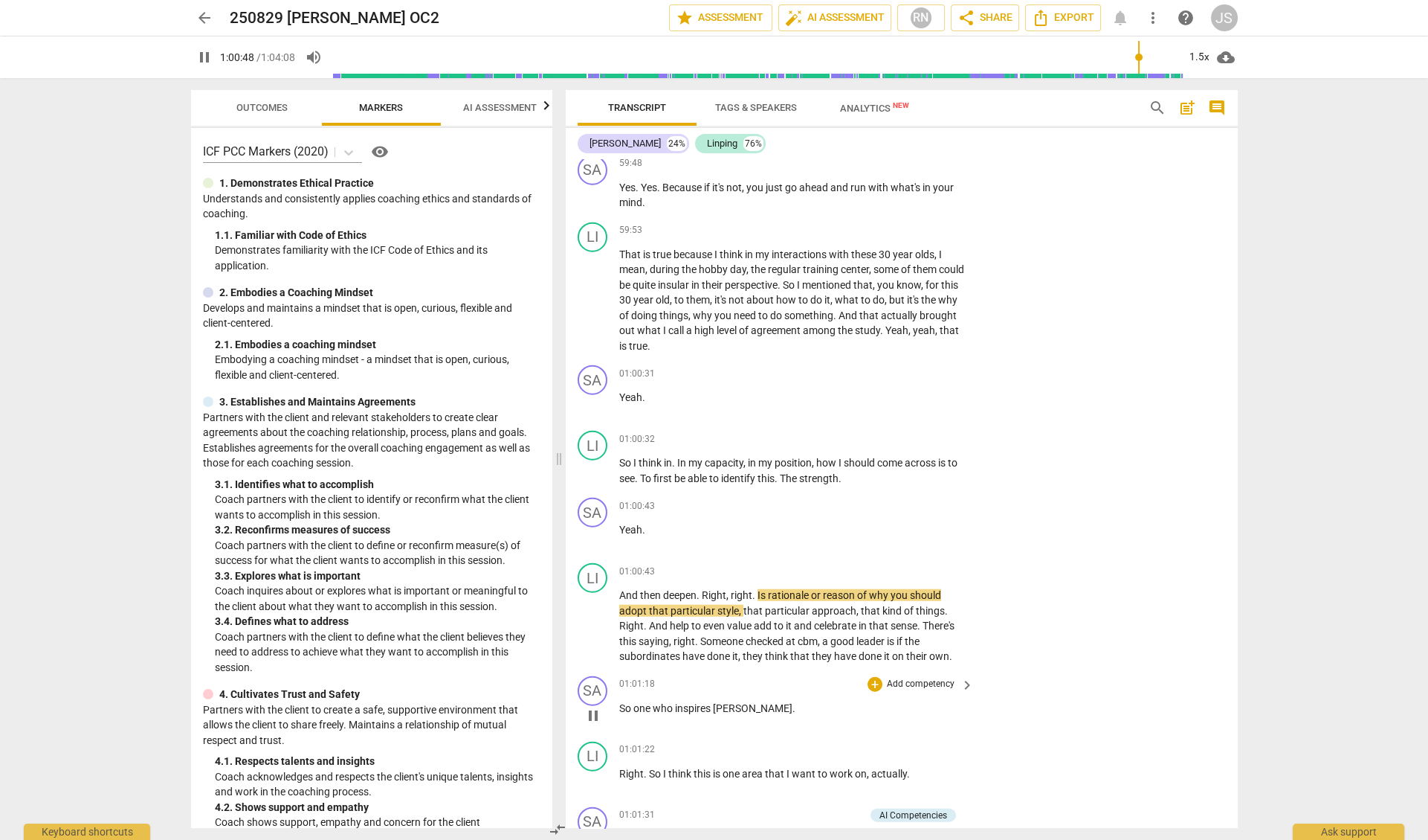
click at [594, 706] on span "pause" at bounding box center [593, 715] width 18 height 18
click at [594, 706] on span "play_arrow" at bounding box center [593, 715] width 18 height 18
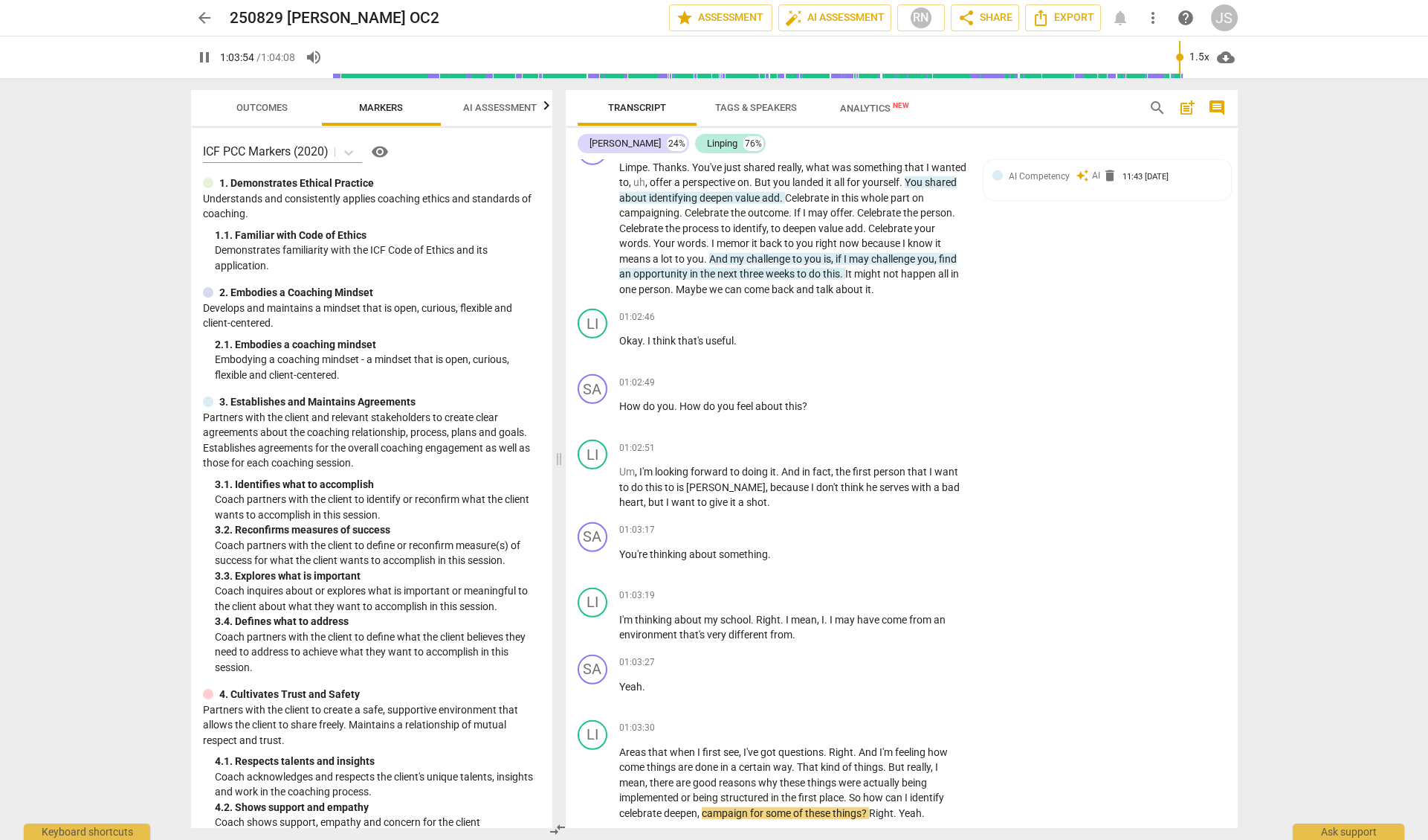
scroll to position [19126, 0]
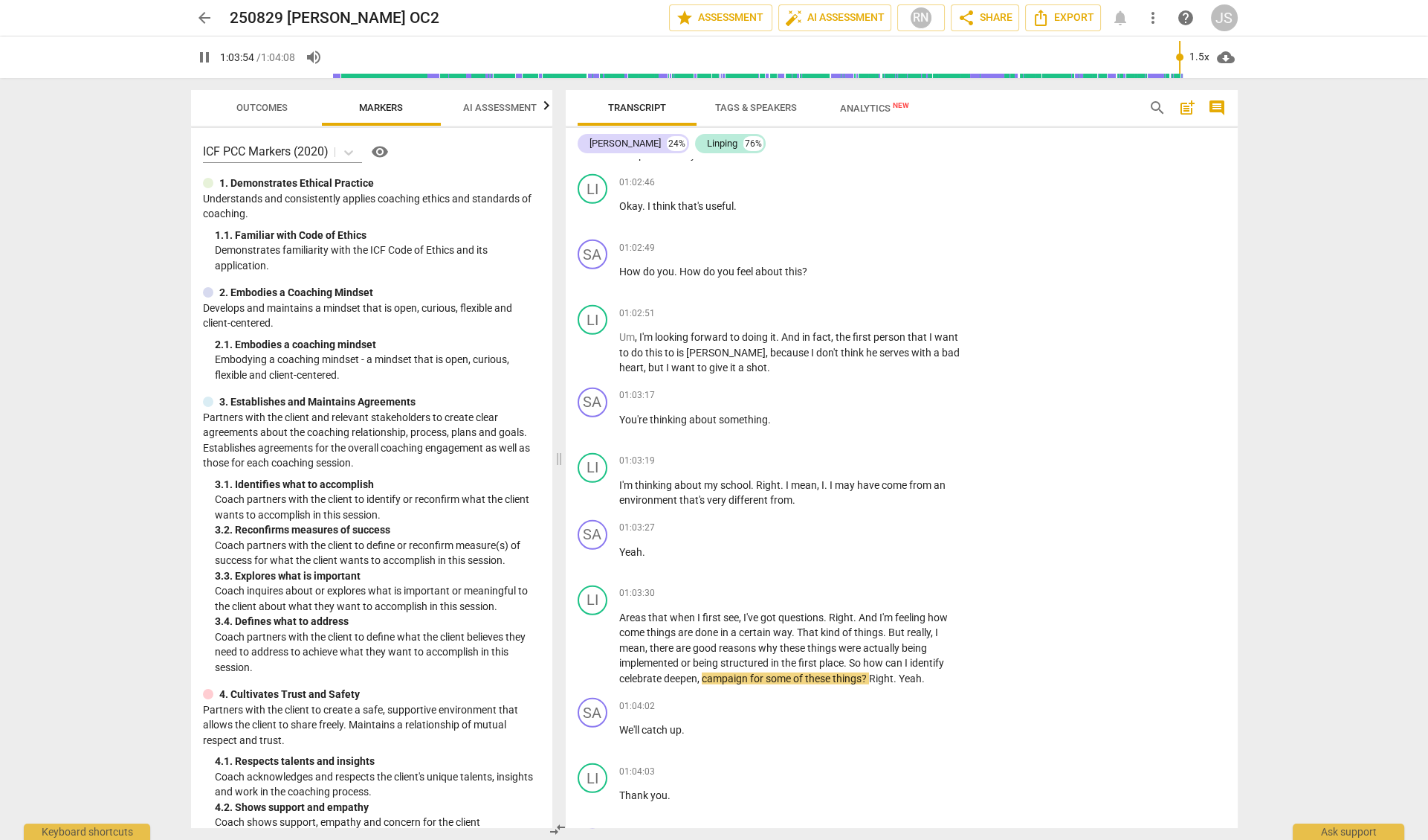
type input "3848"
click at [201, 20] on span "arrow_back" at bounding box center [204, 18] width 18 height 18
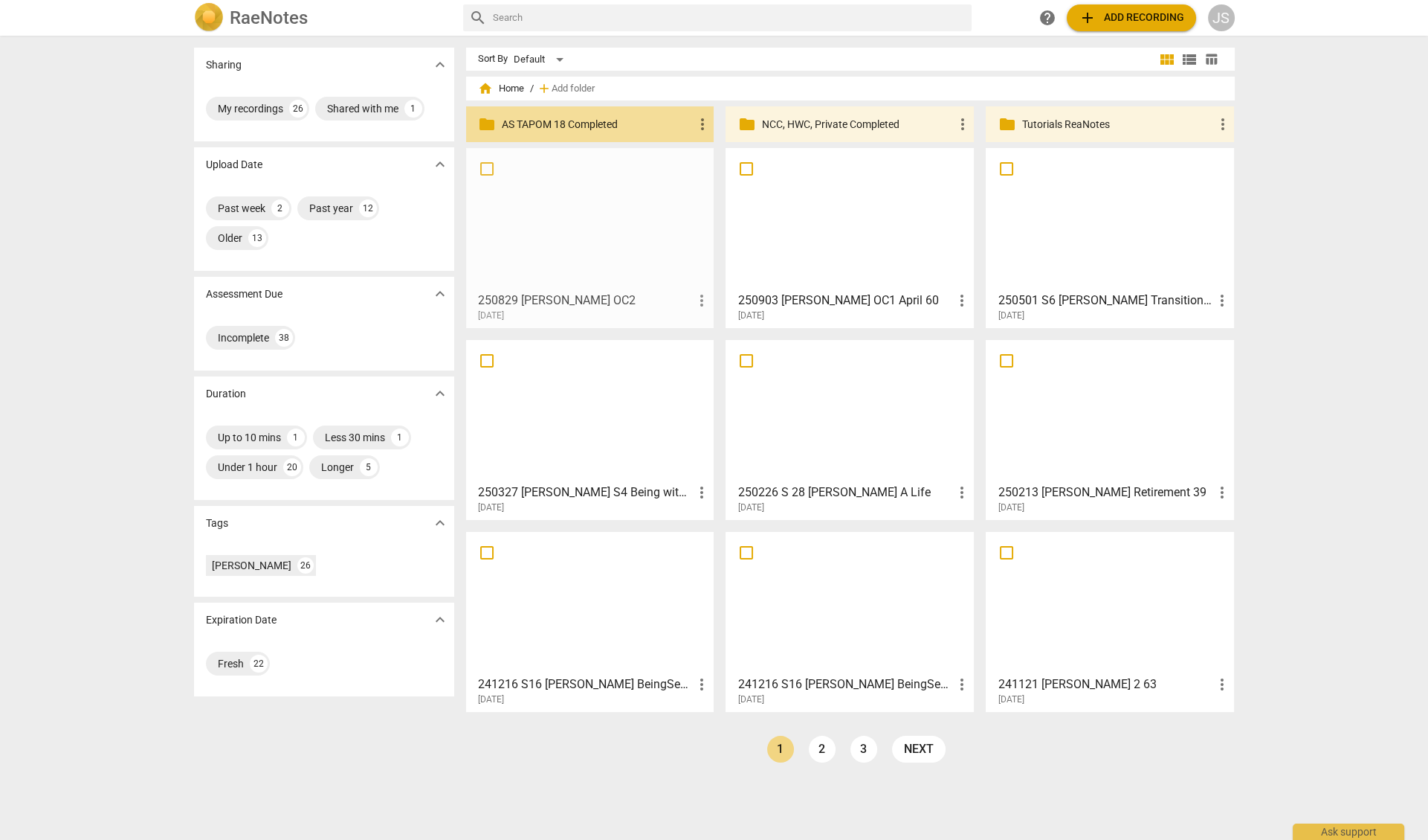
drag, startPoint x: 605, startPoint y: 258, endPoint x: 598, endPoint y: 228, distance: 30.8
